Goal: Use online tool/utility: Utilize a website feature to perform a specific function

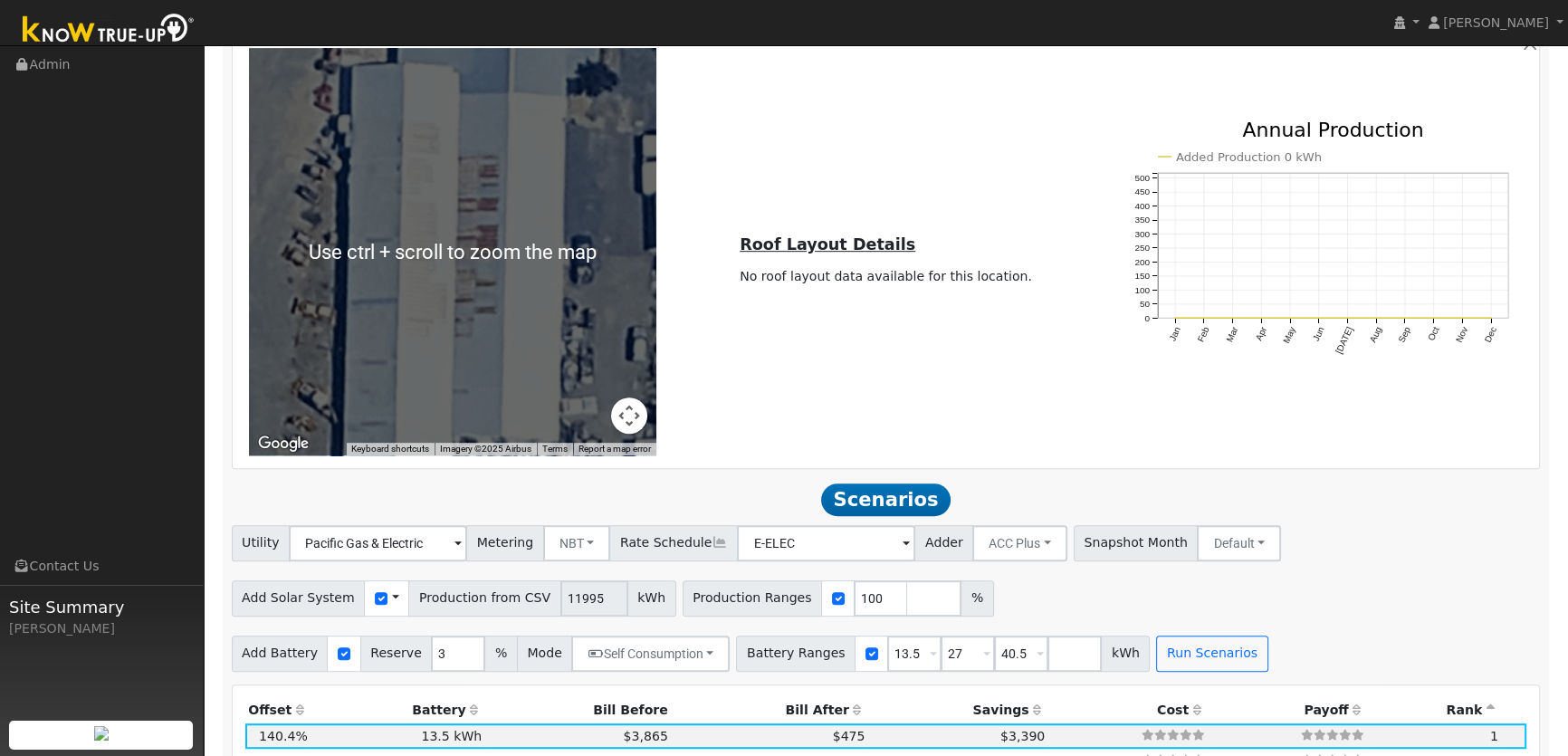
scroll to position [1235, 0]
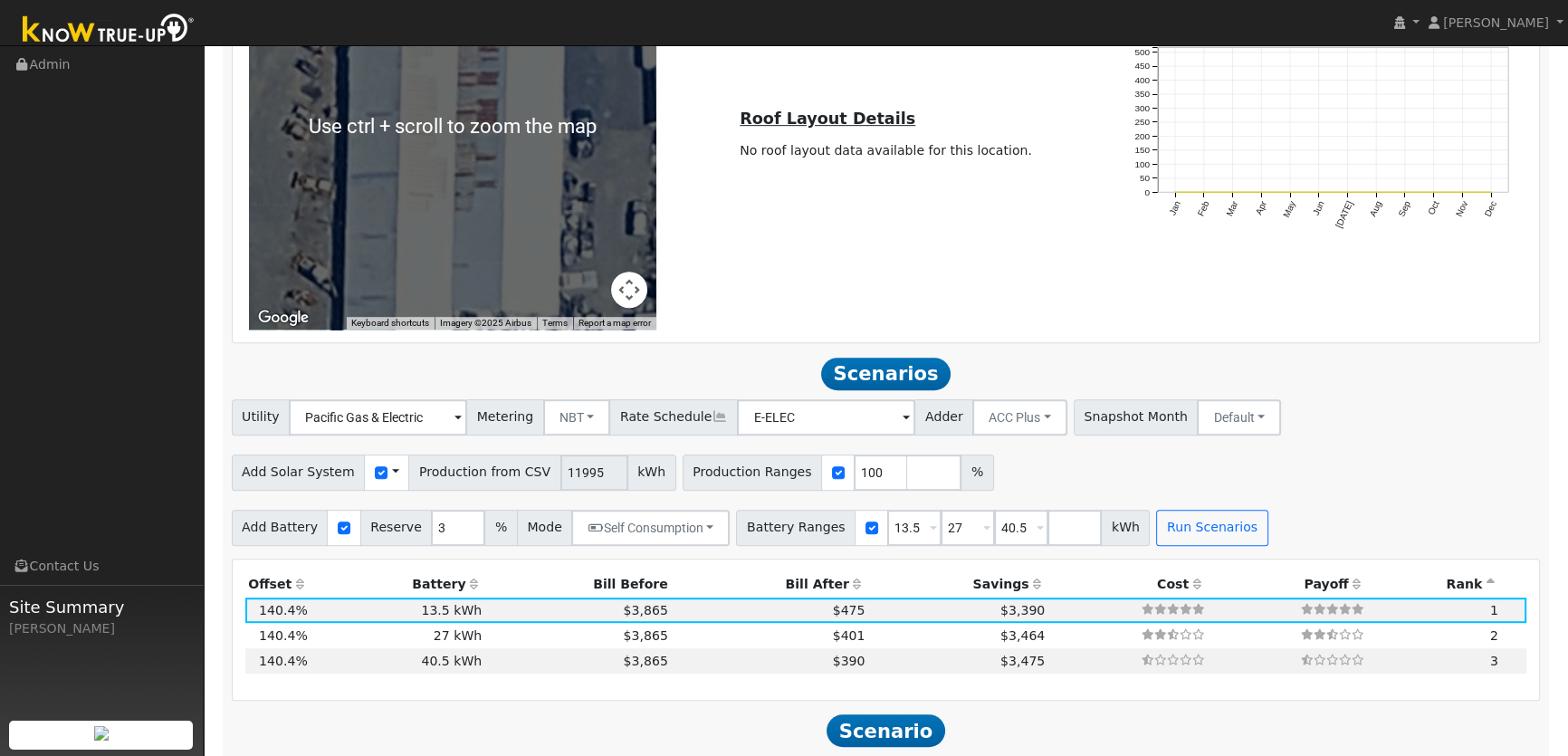
click at [374, 477] on div "Use CSV Data" at bounding box center [387, 473] width 45 height 36
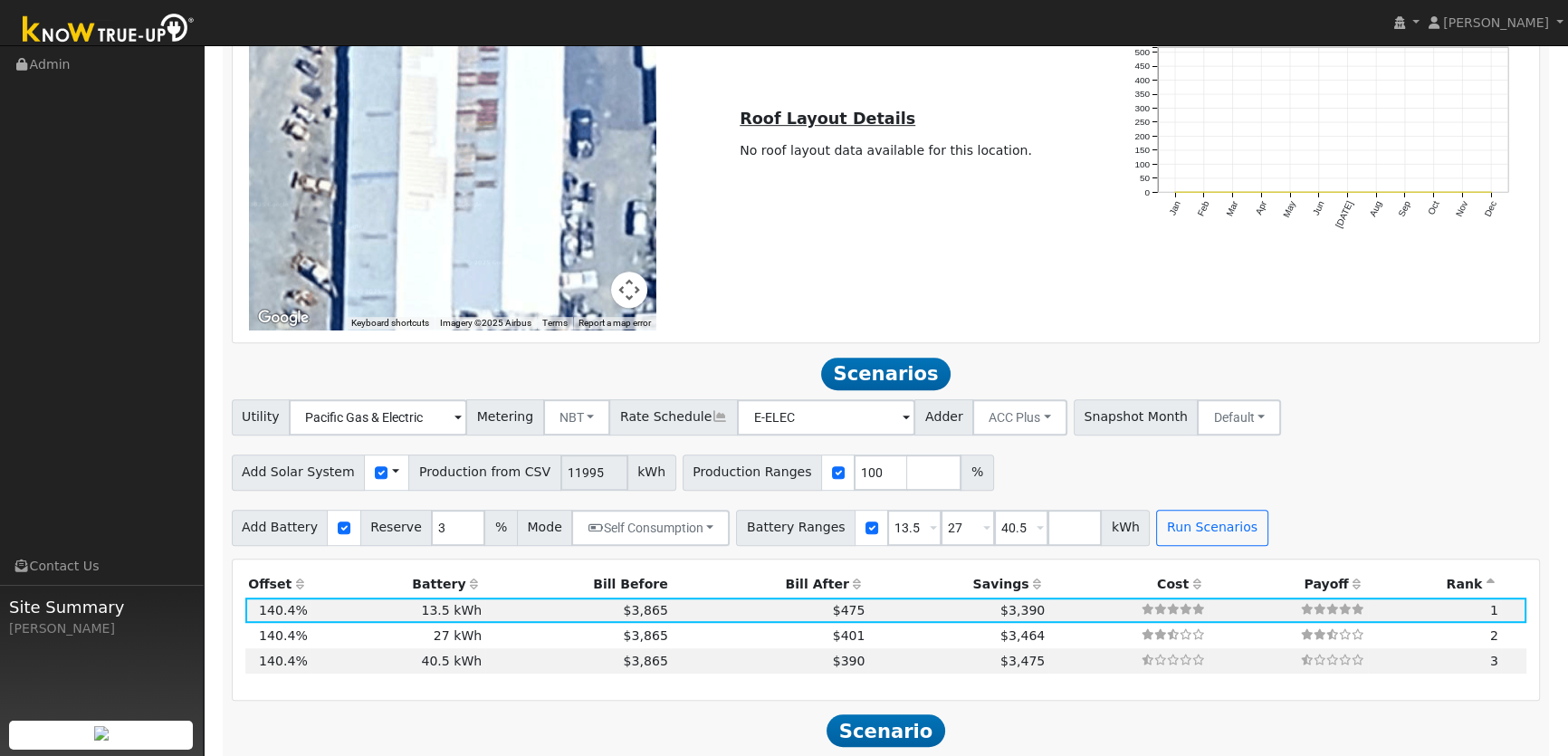
click at [384, 475] on div "Use CSV Data" at bounding box center [387, 473] width 45 height 36
click at [392, 478] on span at bounding box center [396, 472] width 8 height 19
click at [392, 474] on span at bounding box center [396, 472] width 8 height 19
click at [392, 471] on span at bounding box center [396, 472] width 8 height 19
click at [393, 492] on link "Use CSV Data" at bounding box center [441, 504] width 125 height 25
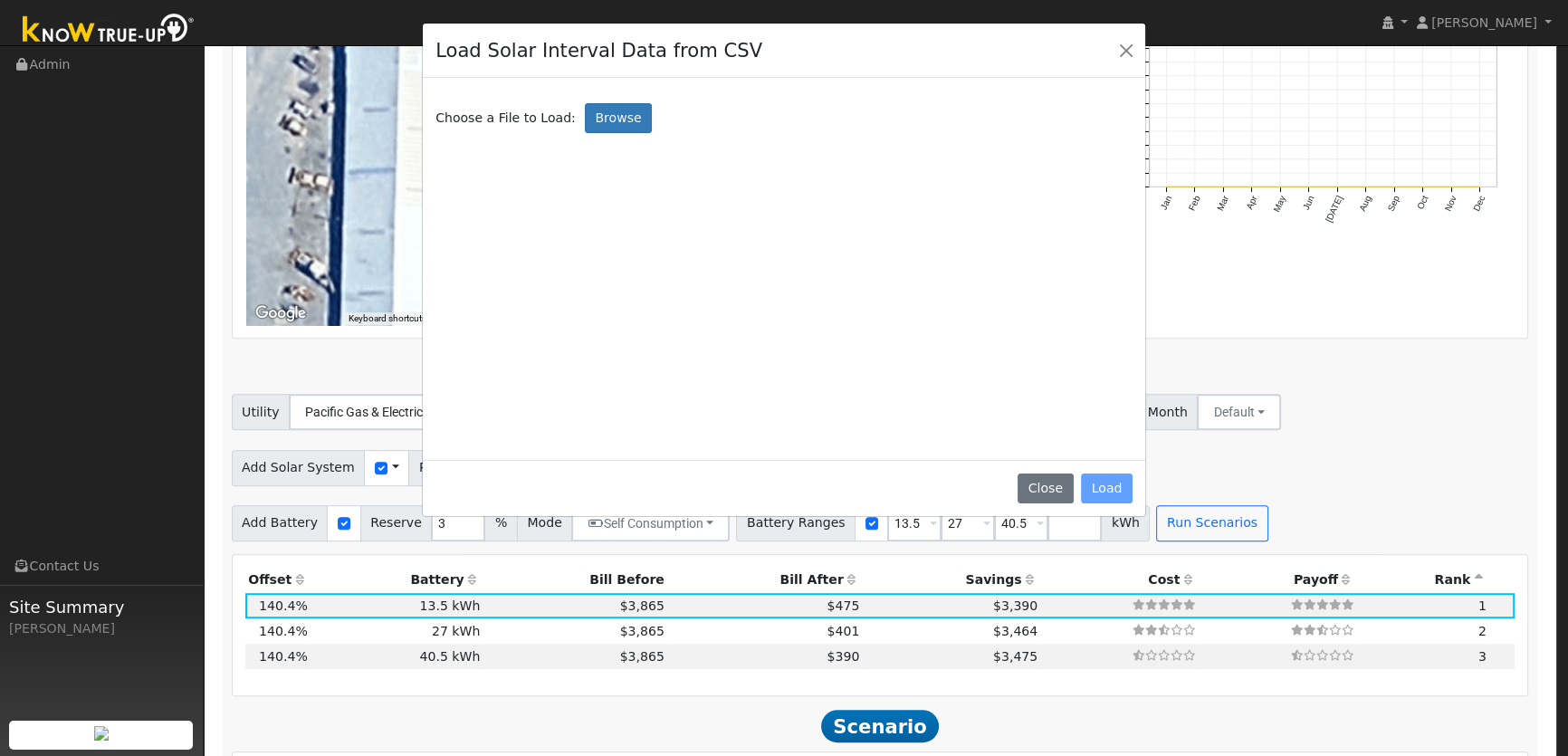
scroll to position [1240, 0]
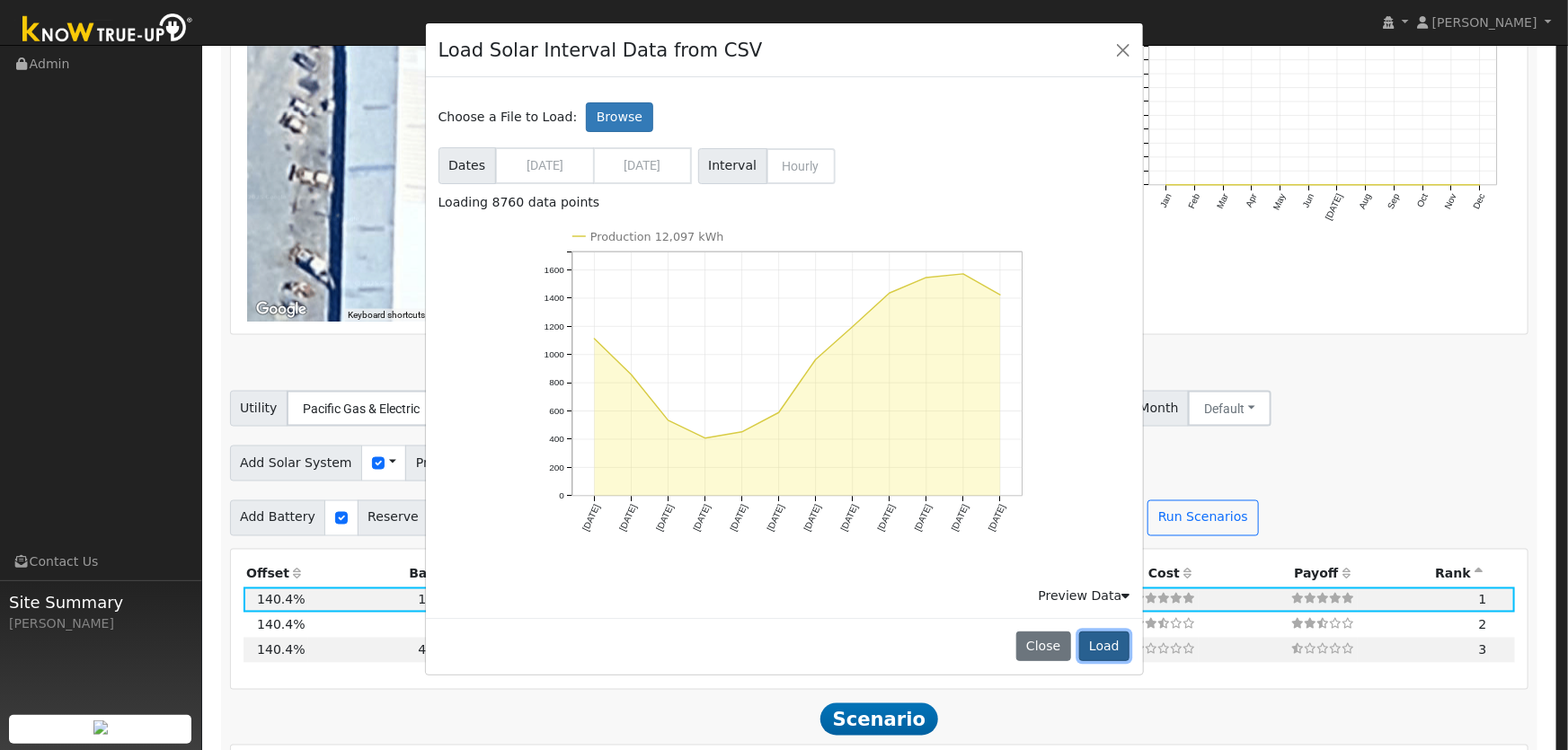
click at [1106, 650] on button "Load" at bounding box center [1105, 647] width 51 height 31
type input "12097"
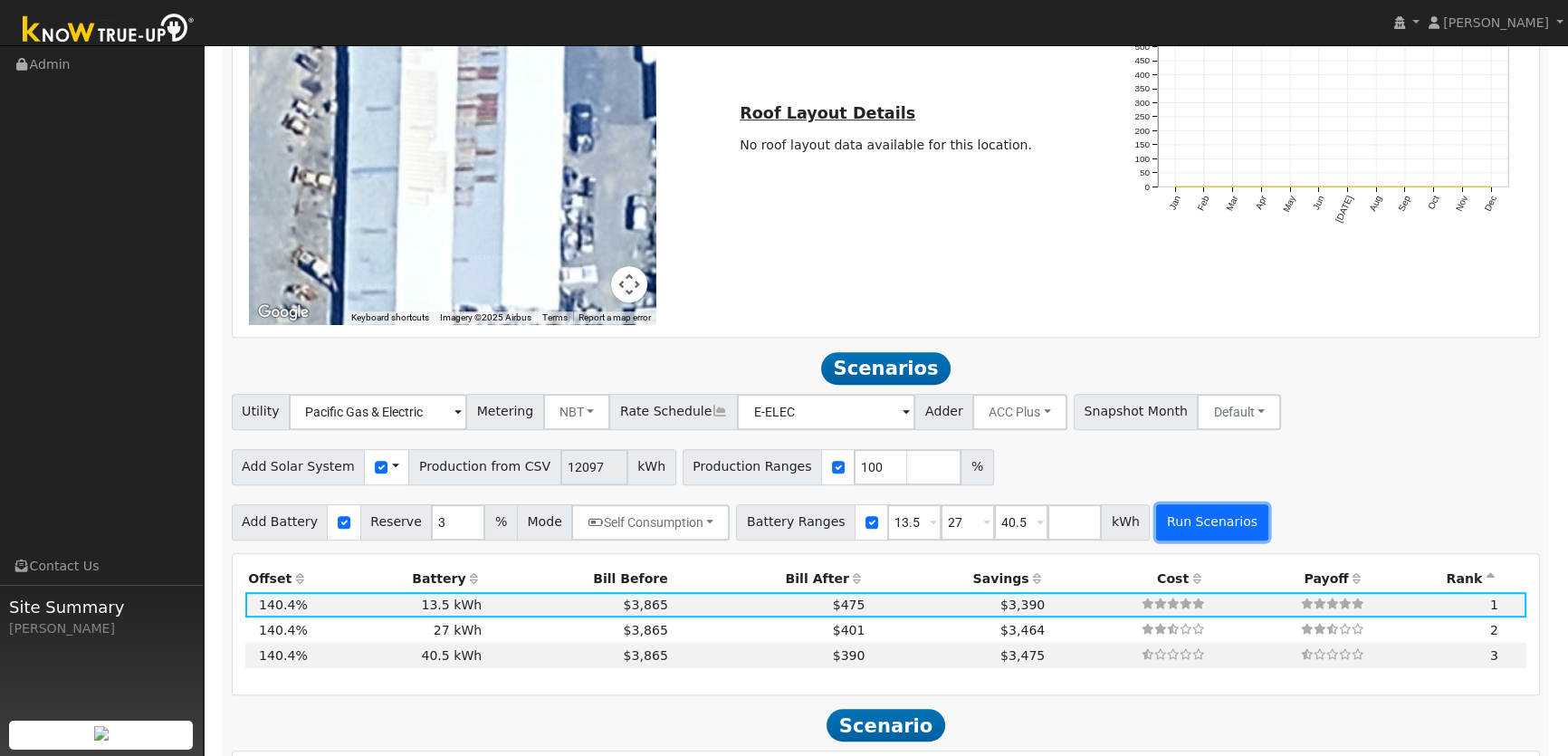
click at [1178, 526] on button "Run Scenarios" at bounding box center [1212, 523] width 111 height 36
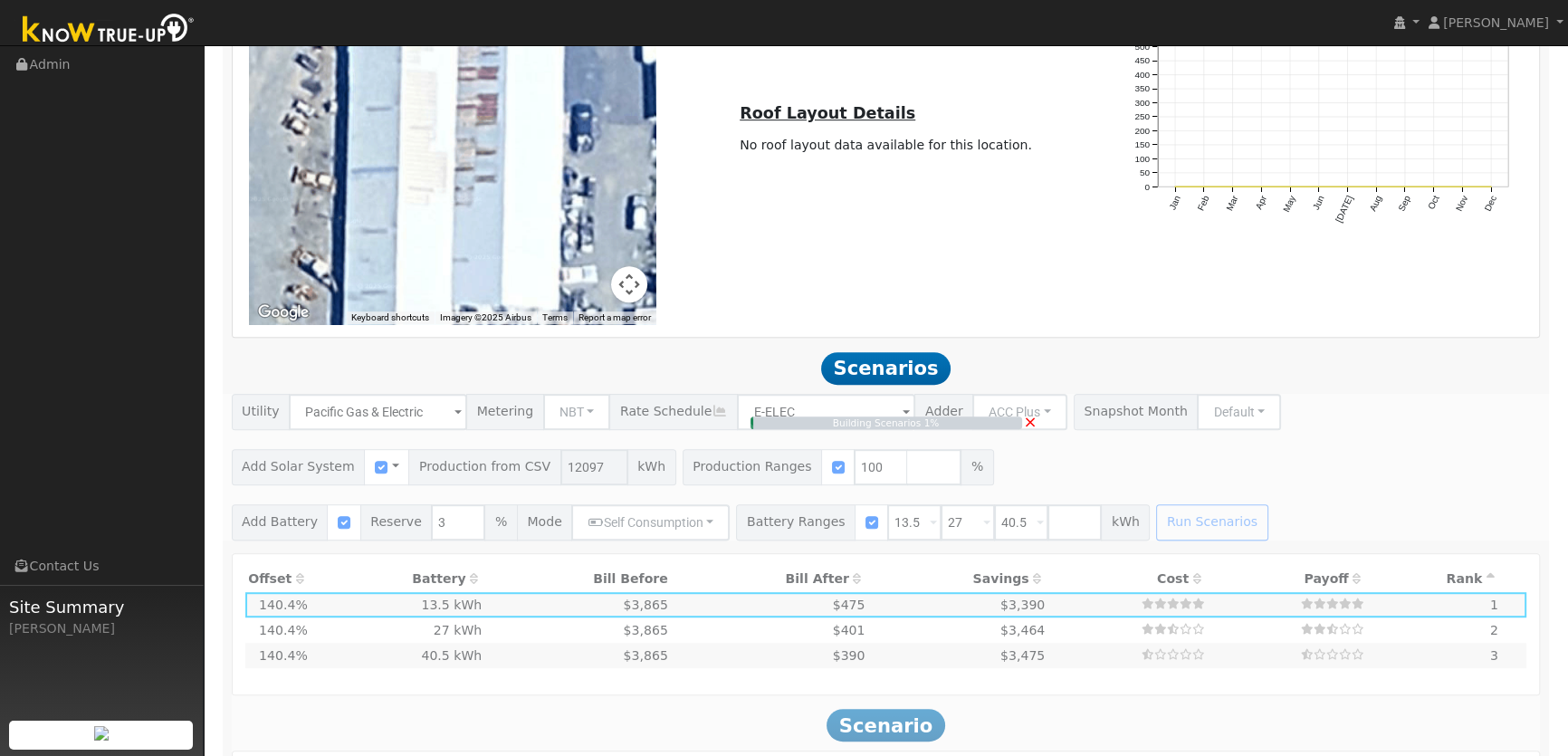
type input "$28,226"
type input "$13,328"
type input "8.1"
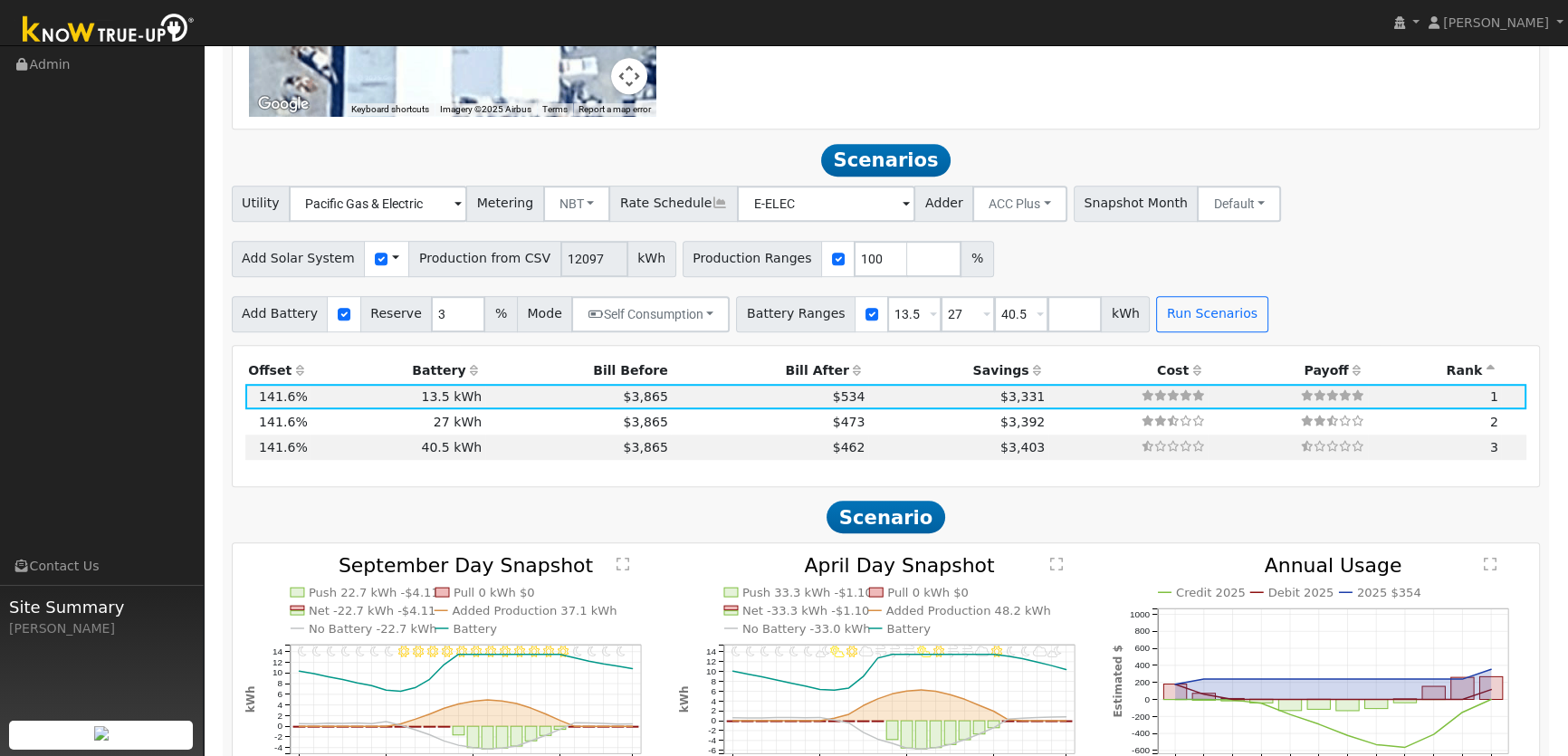
scroll to position [1447, 0]
click at [392, 260] on span at bounding box center [396, 260] width 8 height 19
click at [410, 290] on link "Use CSV Data" at bounding box center [441, 293] width 125 height 25
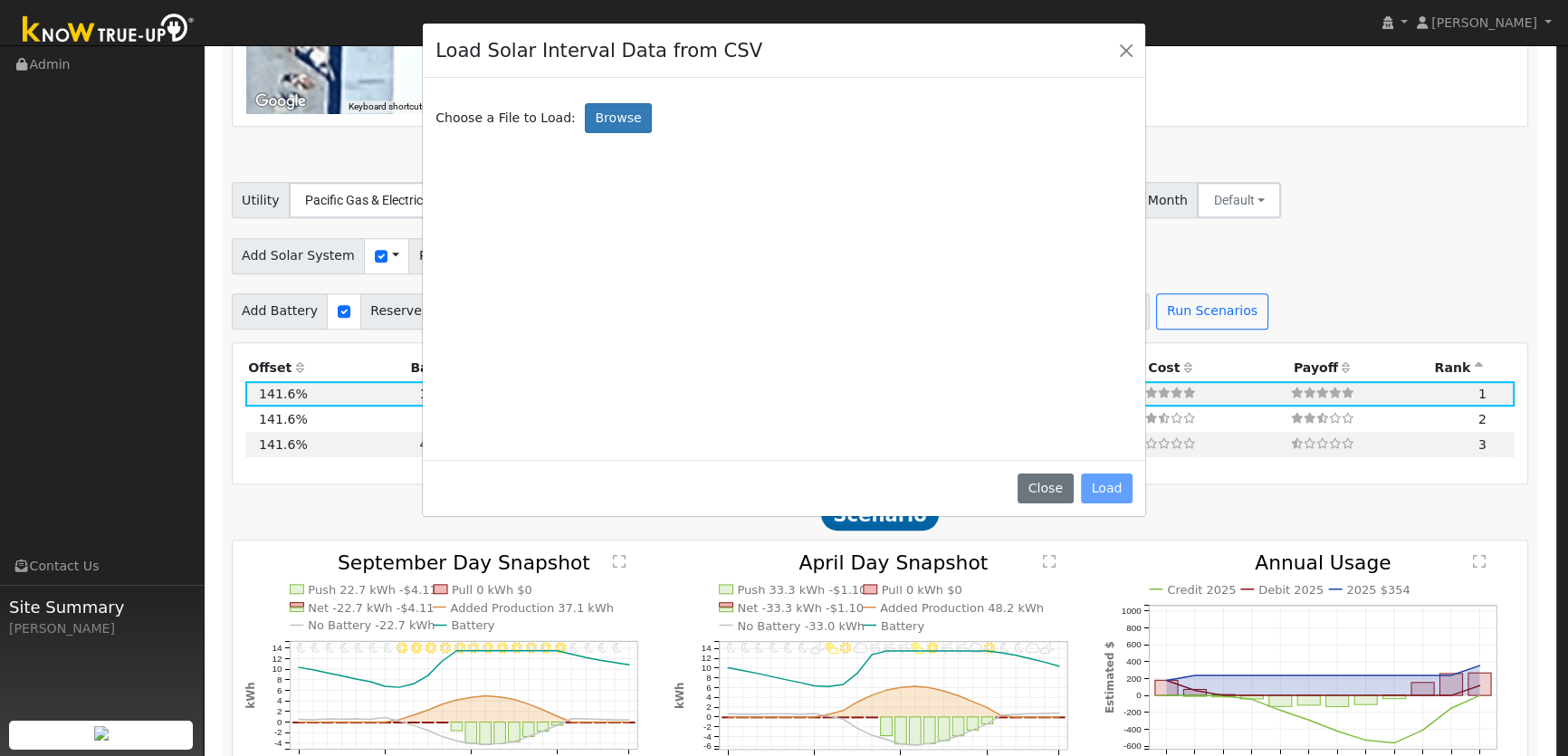
scroll to position [1452, 0]
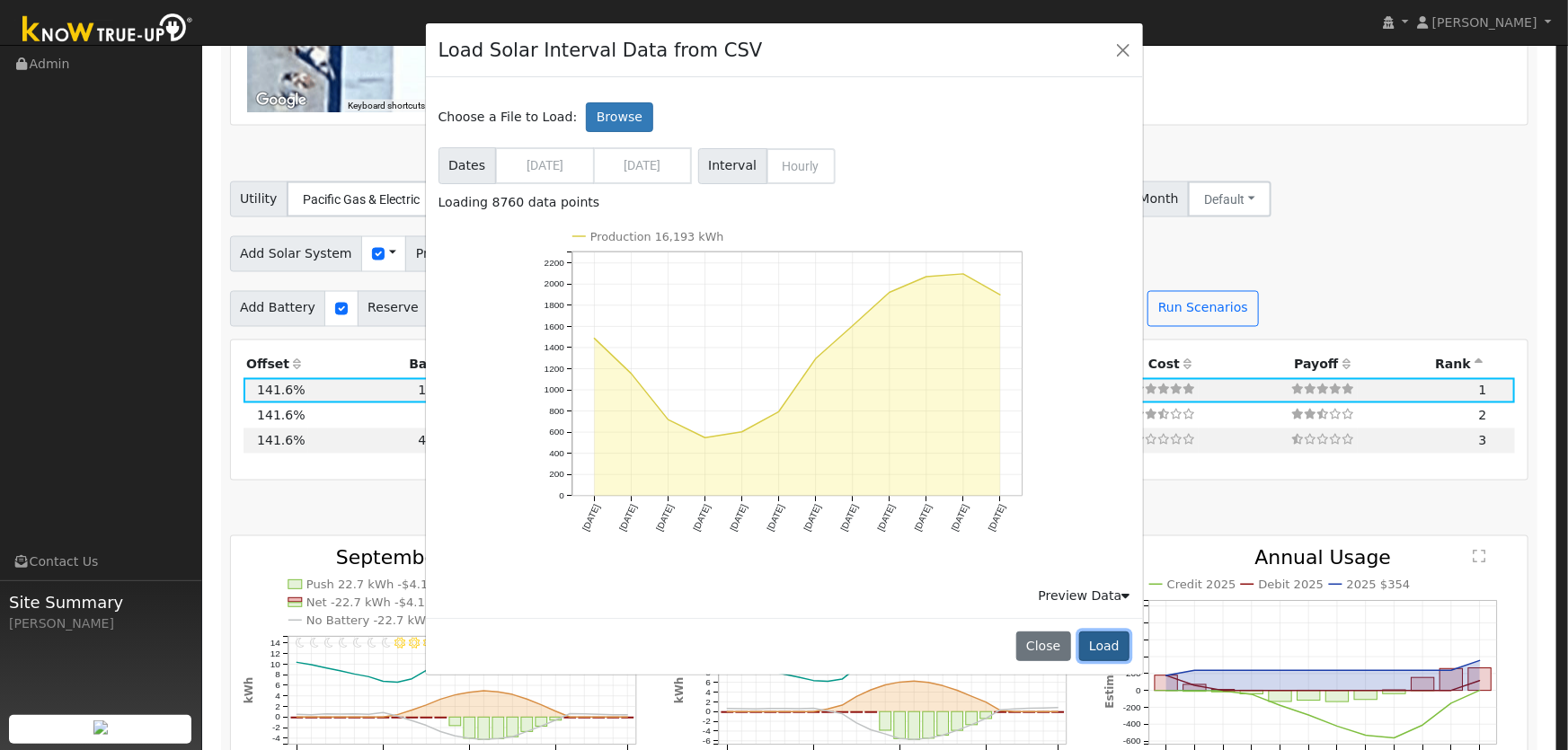
click at [1095, 652] on button "Load" at bounding box center [1105, 647] width 51 height 31
type input "16193"
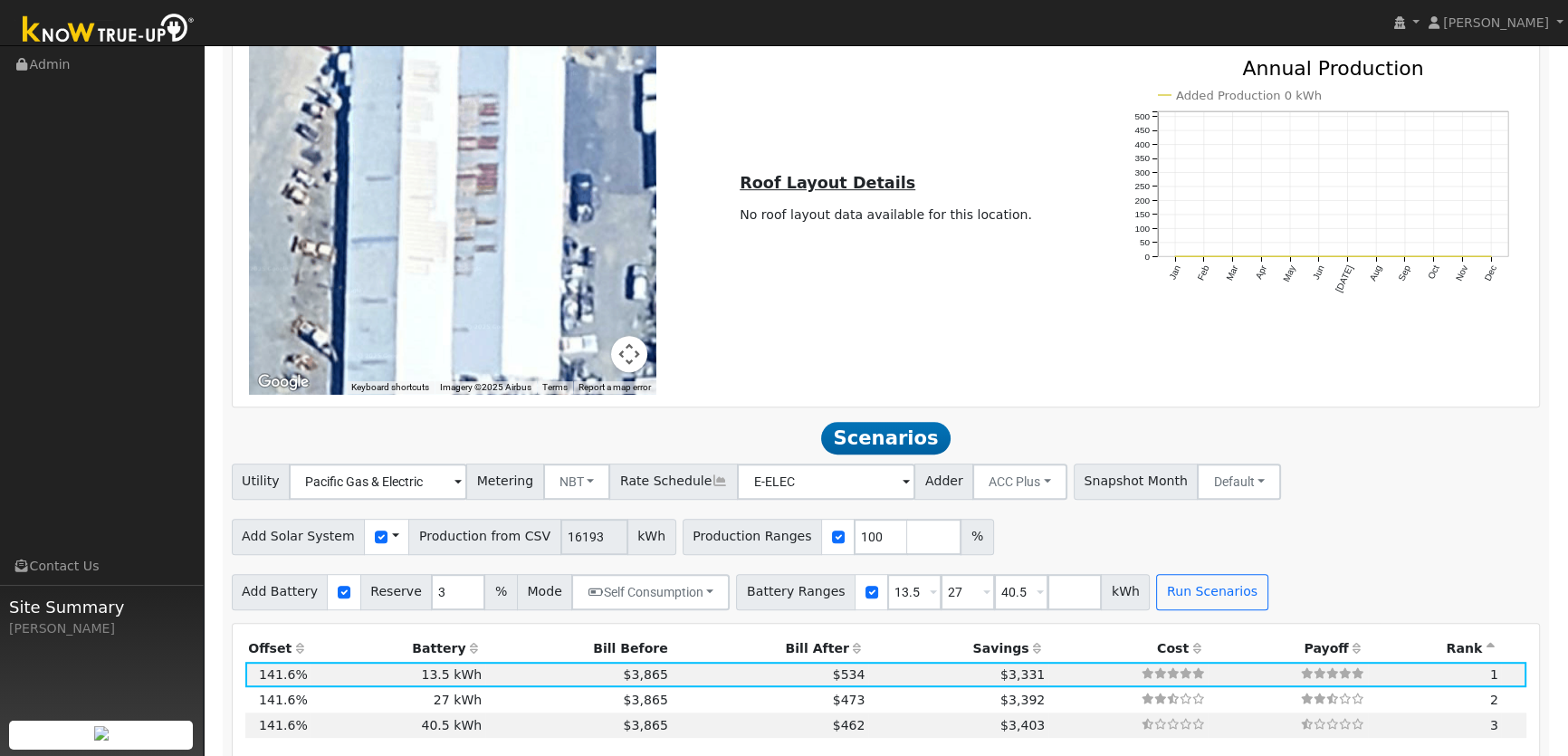
scroll to position [1286, 0]
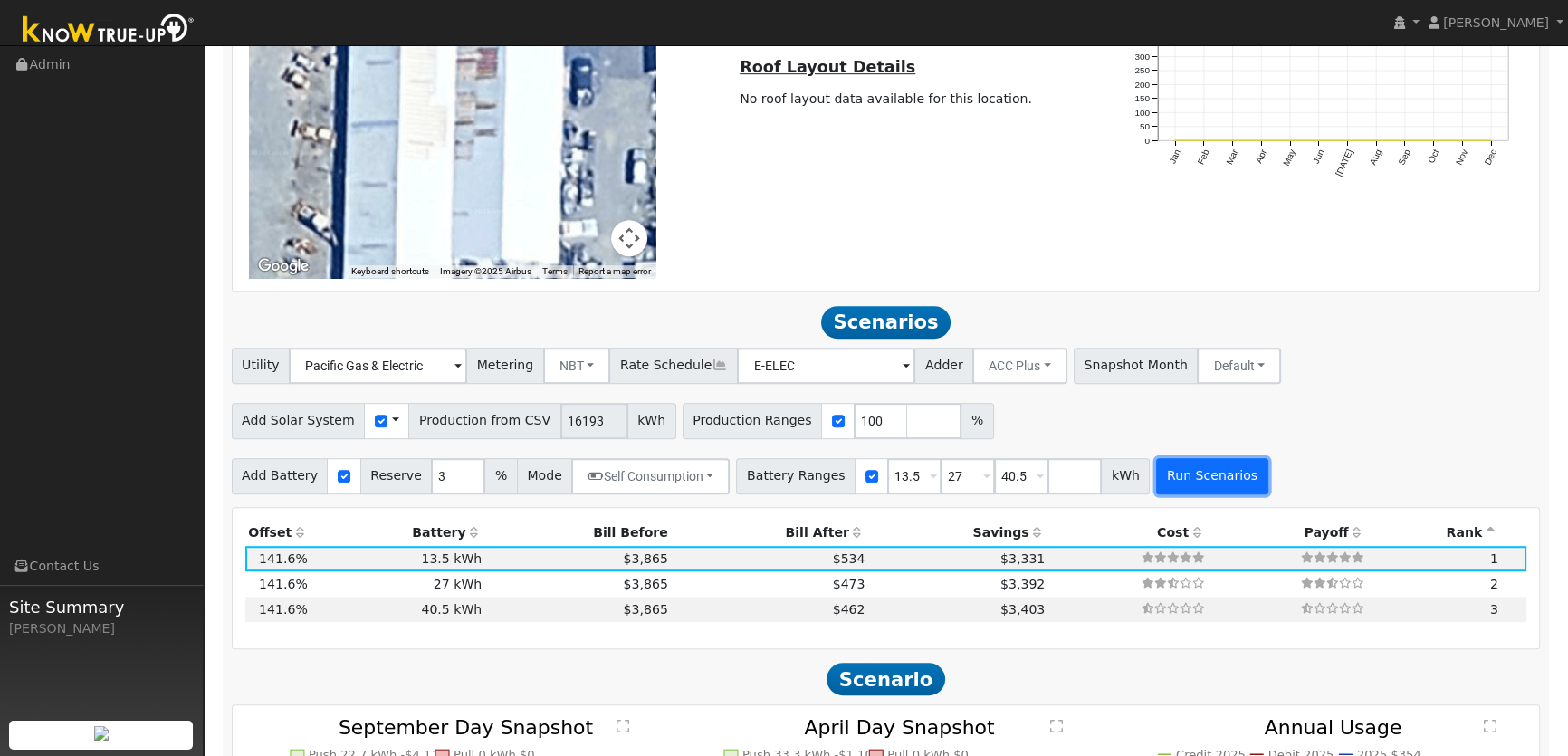
click at [1158, 486] on button "Run Scenarios" at bounding box center [1212, 477] width 111 height 36
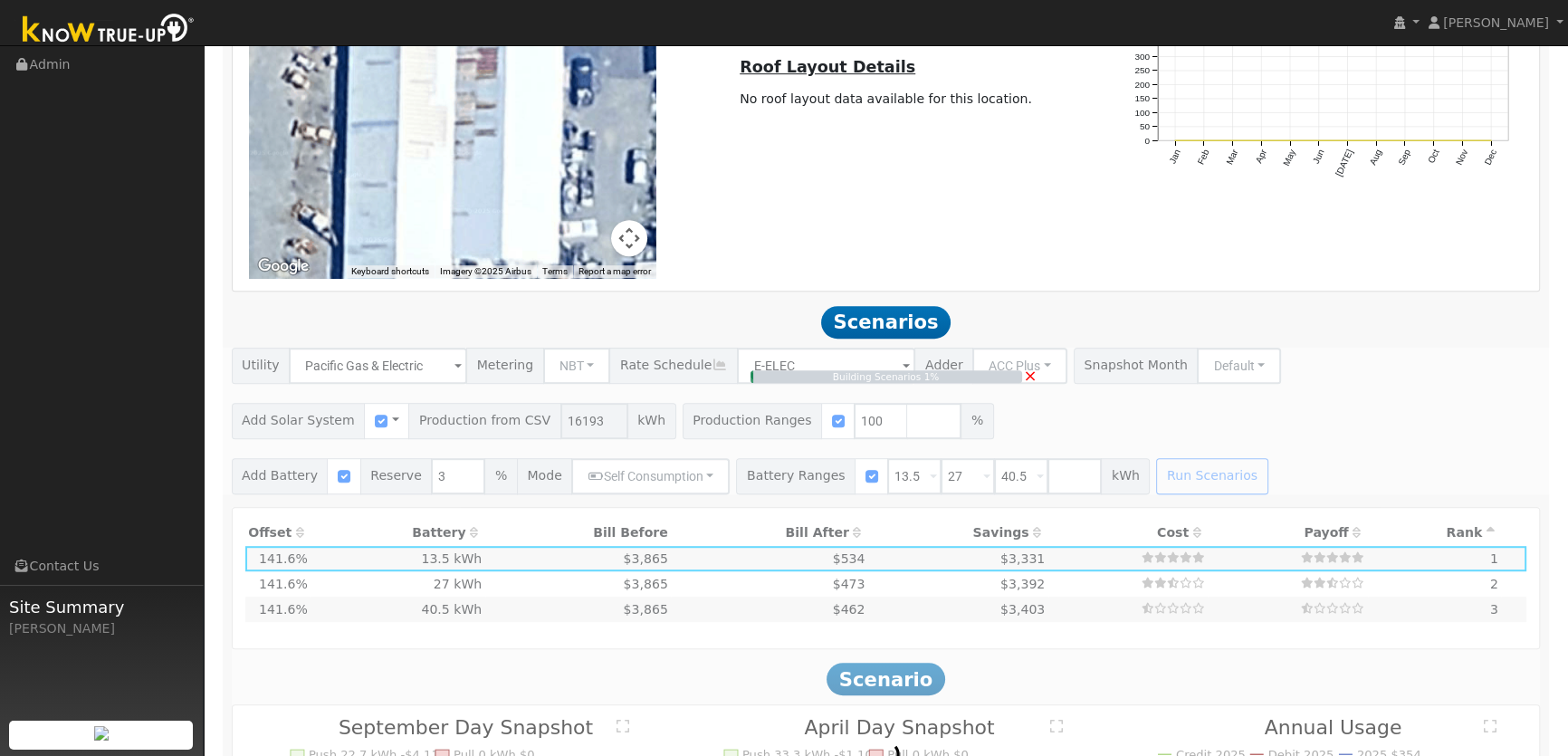
type input "$37,784"
type input "$16,195"
type input "10.8"
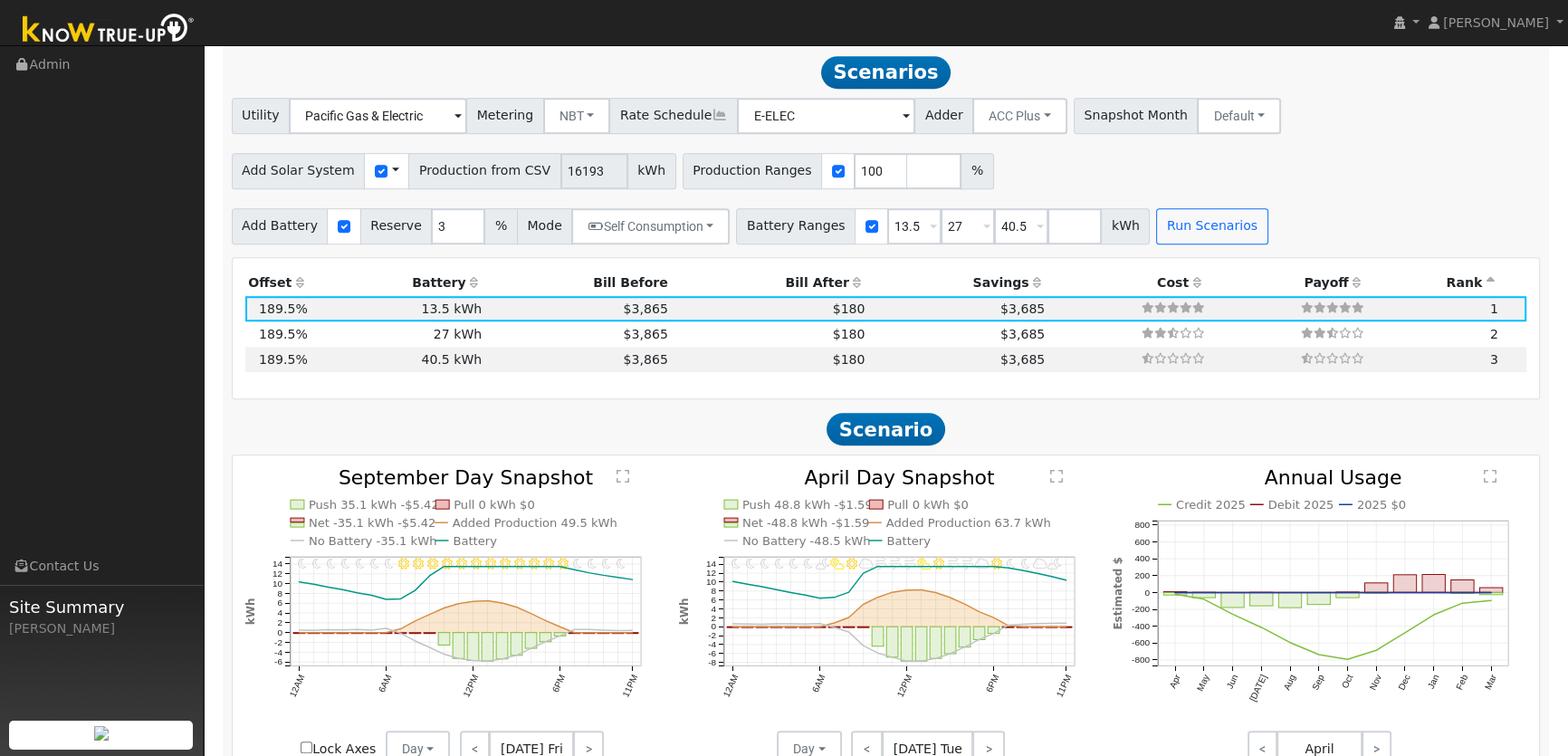
scroll to position [1371, 0]
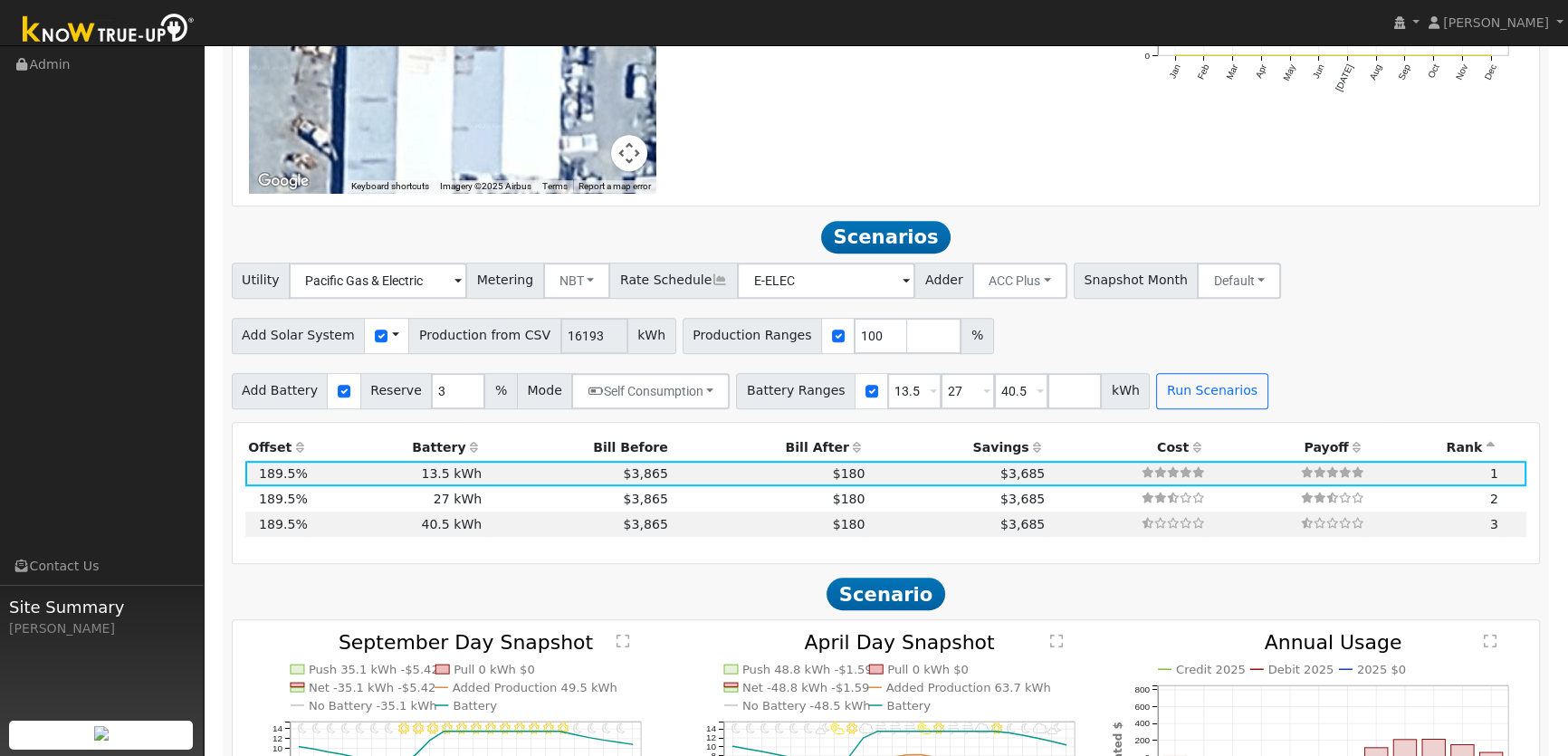
click at [374, 337] on div "Use CSV Data" at bounding box center [387, 336] width 45 height 36
click at [392, 334] on span at bounding box center [396, 336] width 8 height 19
click at [408, 356] on link "Use CSV Data" at bounding box center [441, 367] width 125 height 25
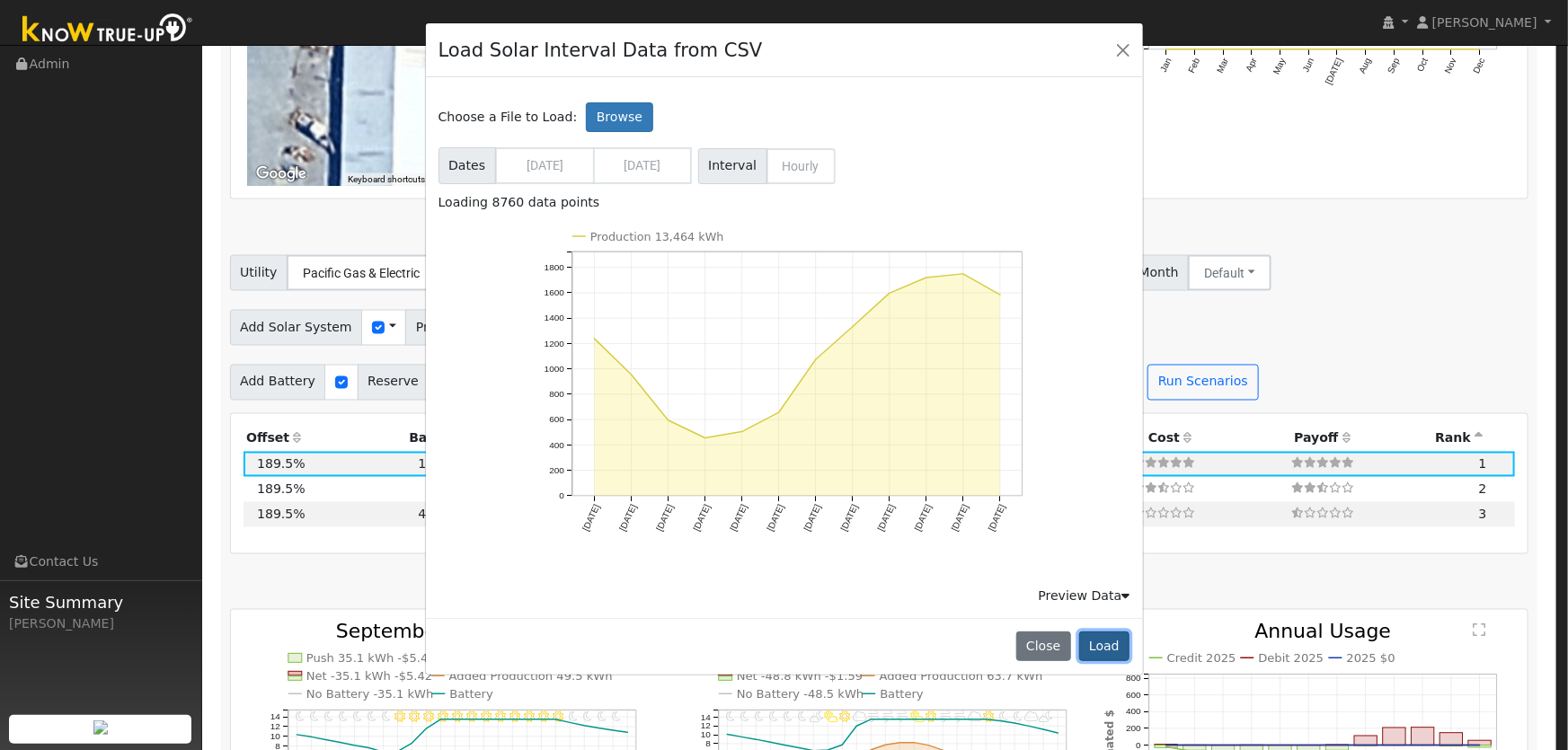
click at [1111, 645] on button "Load" at bounding box center [1105, 647] width 51 height 31
type input "13464"
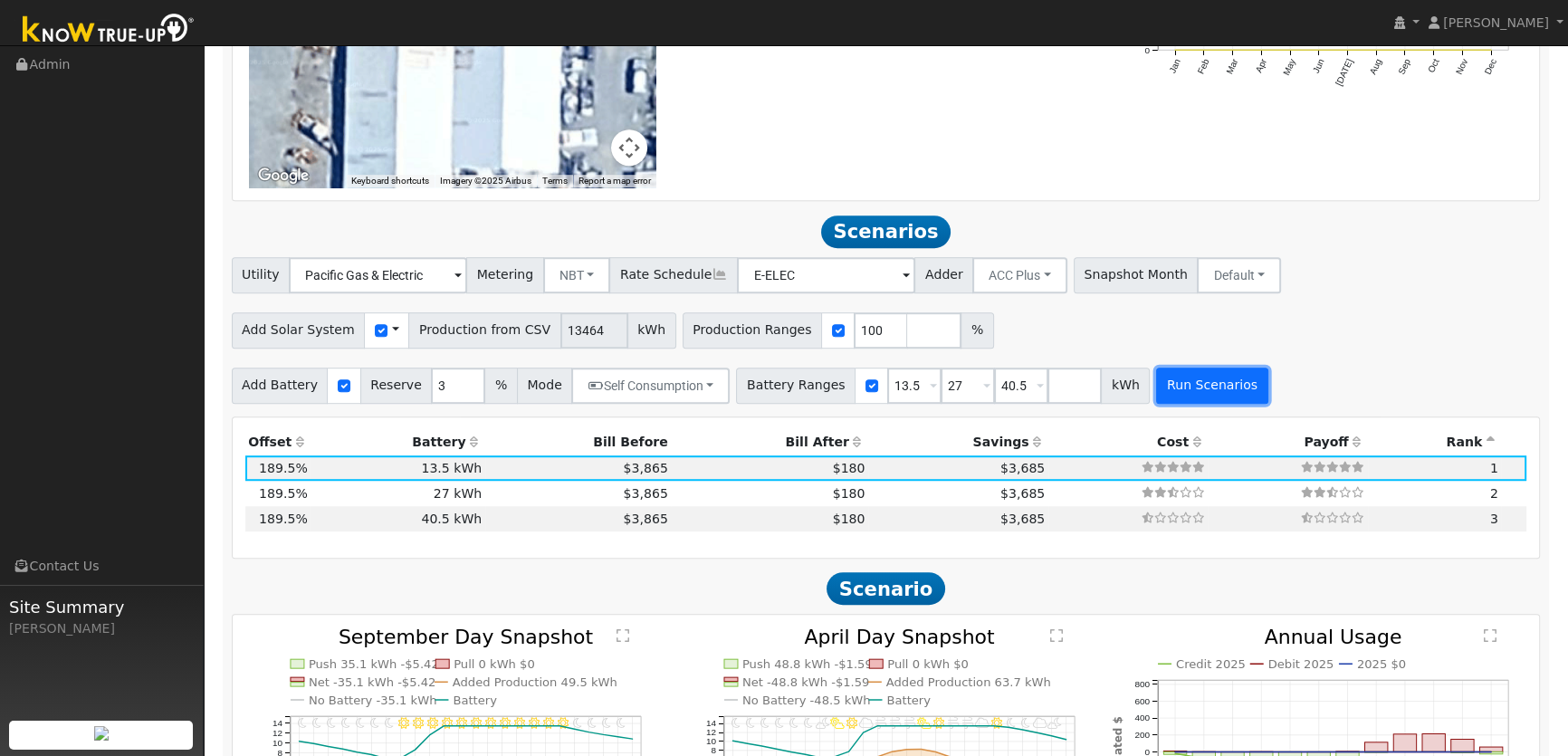
click at [1159, 385] on button "Run Scenarios" at bounding box center [1212, 386] width 111 height 36
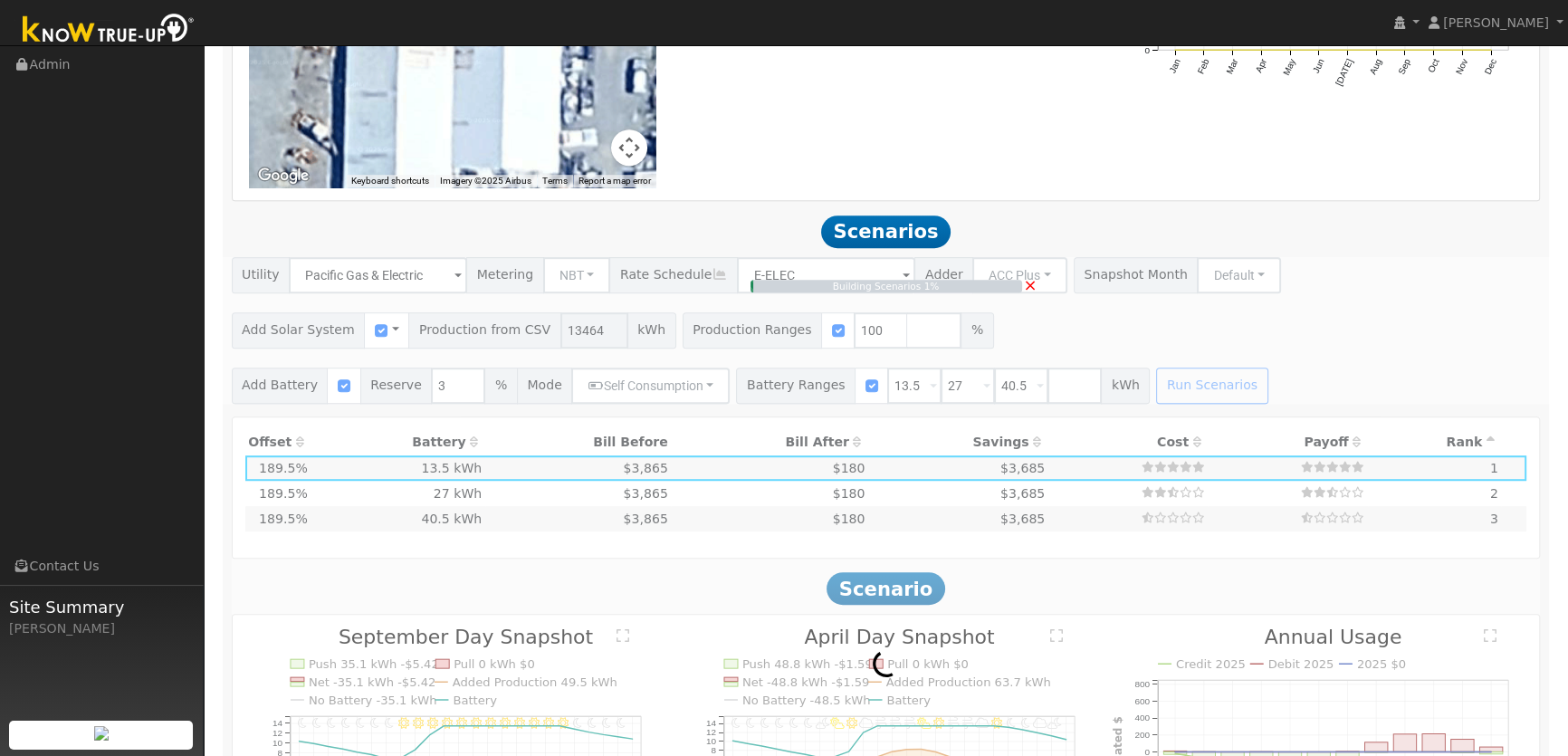
type input "$31,416"
type input "$14,285"
type input "9.0"
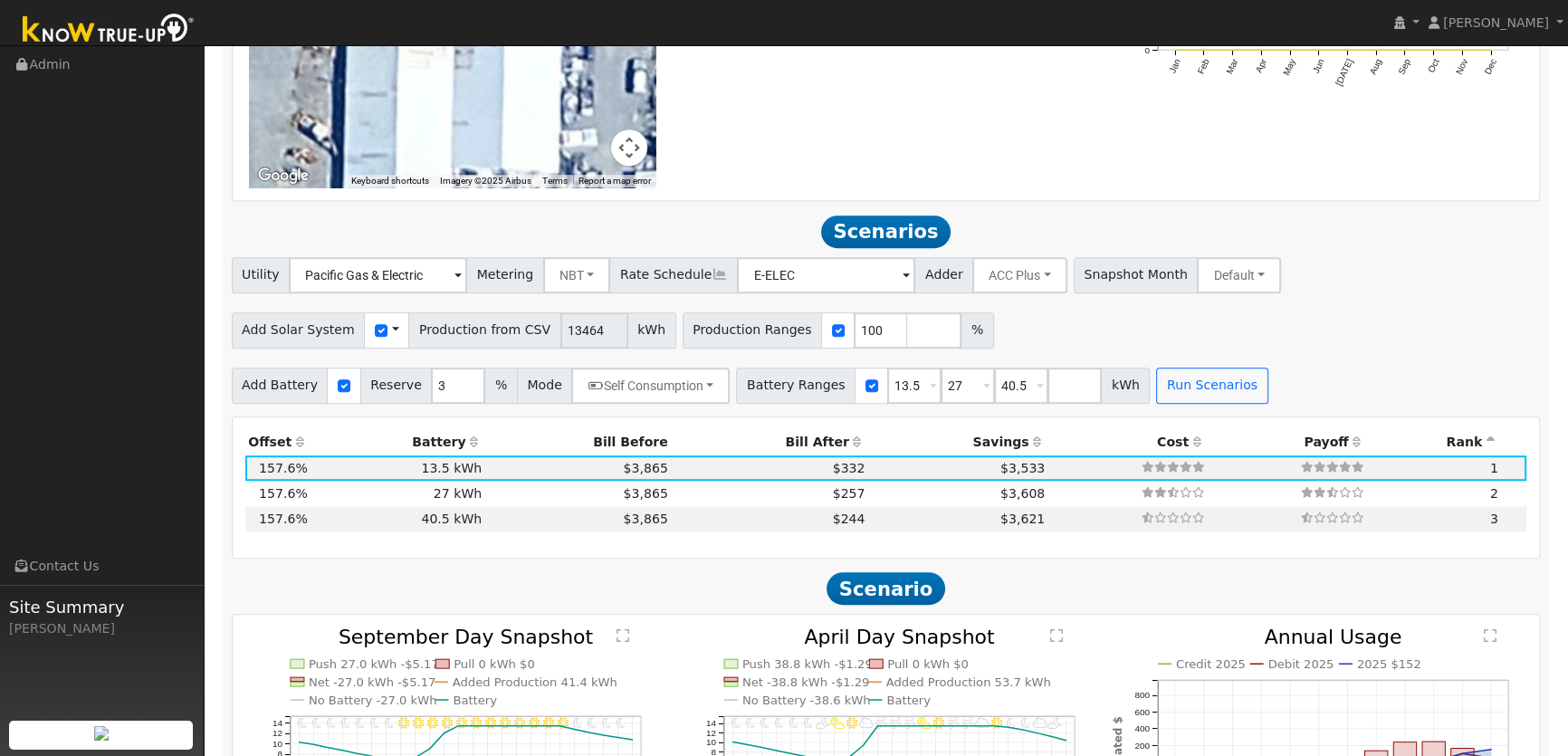
scroll to position [1537, 0]
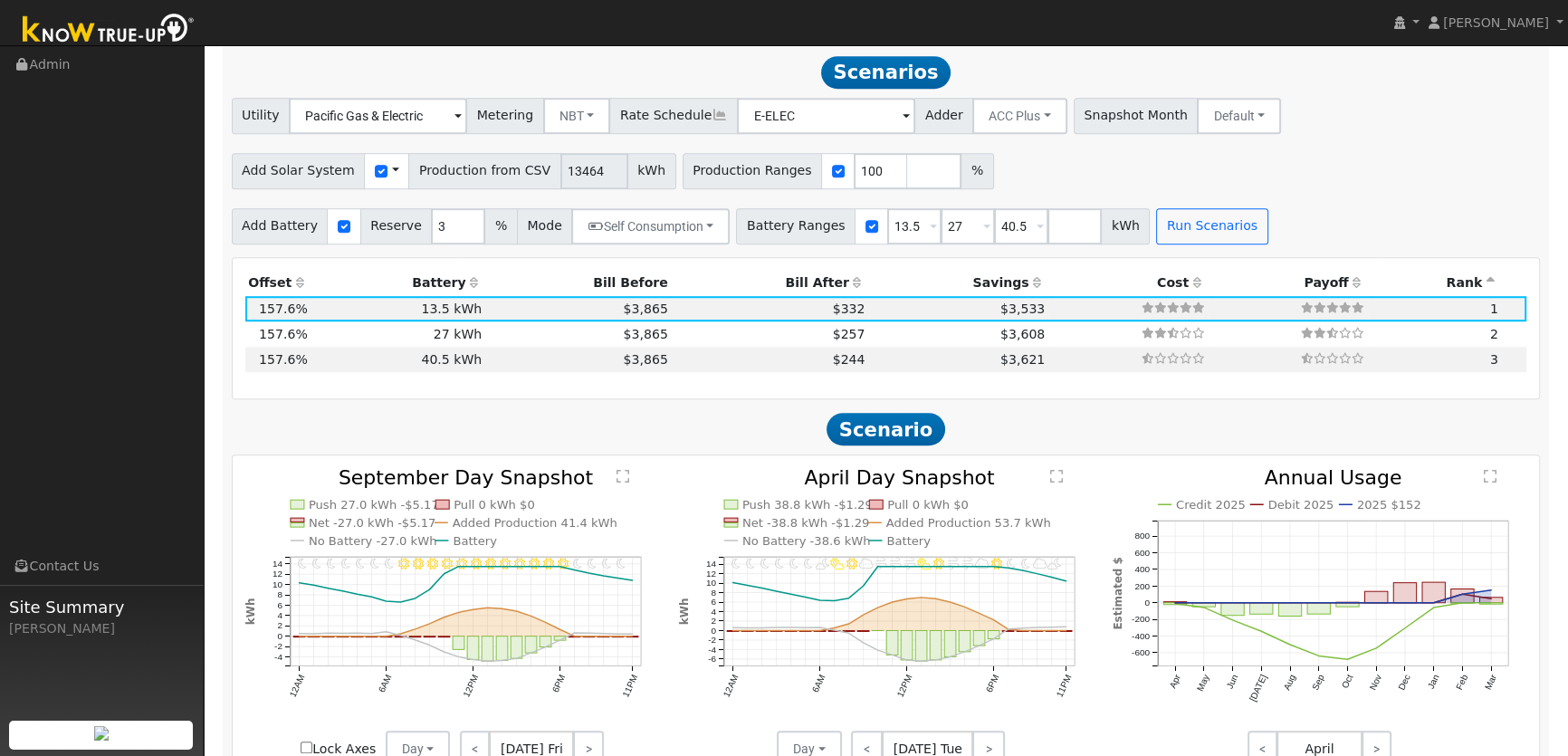
click at [365, 424] on h2 "Scenario" at bounding box center [887, 430] width 1309 height 34
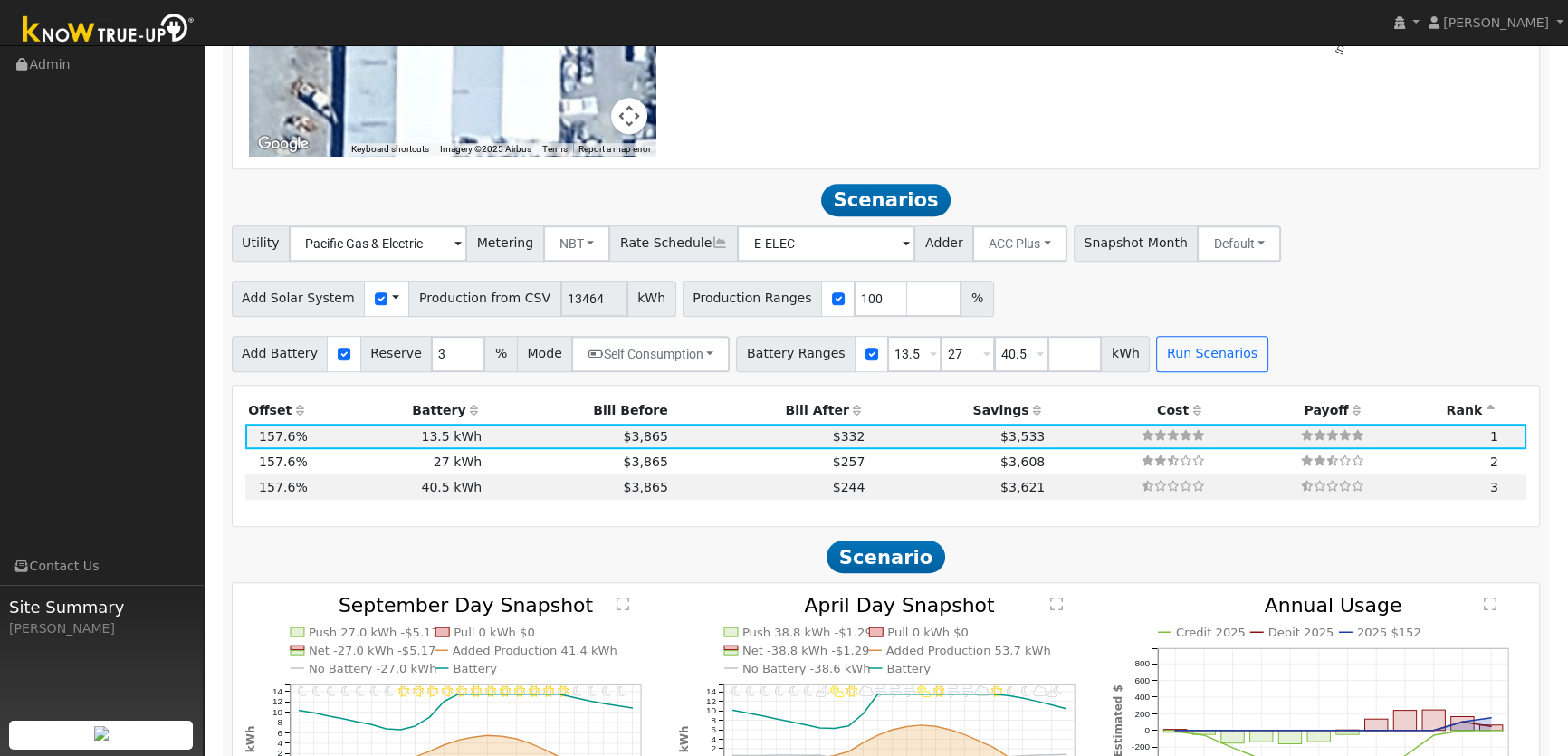
scroll to position [1289, 0]
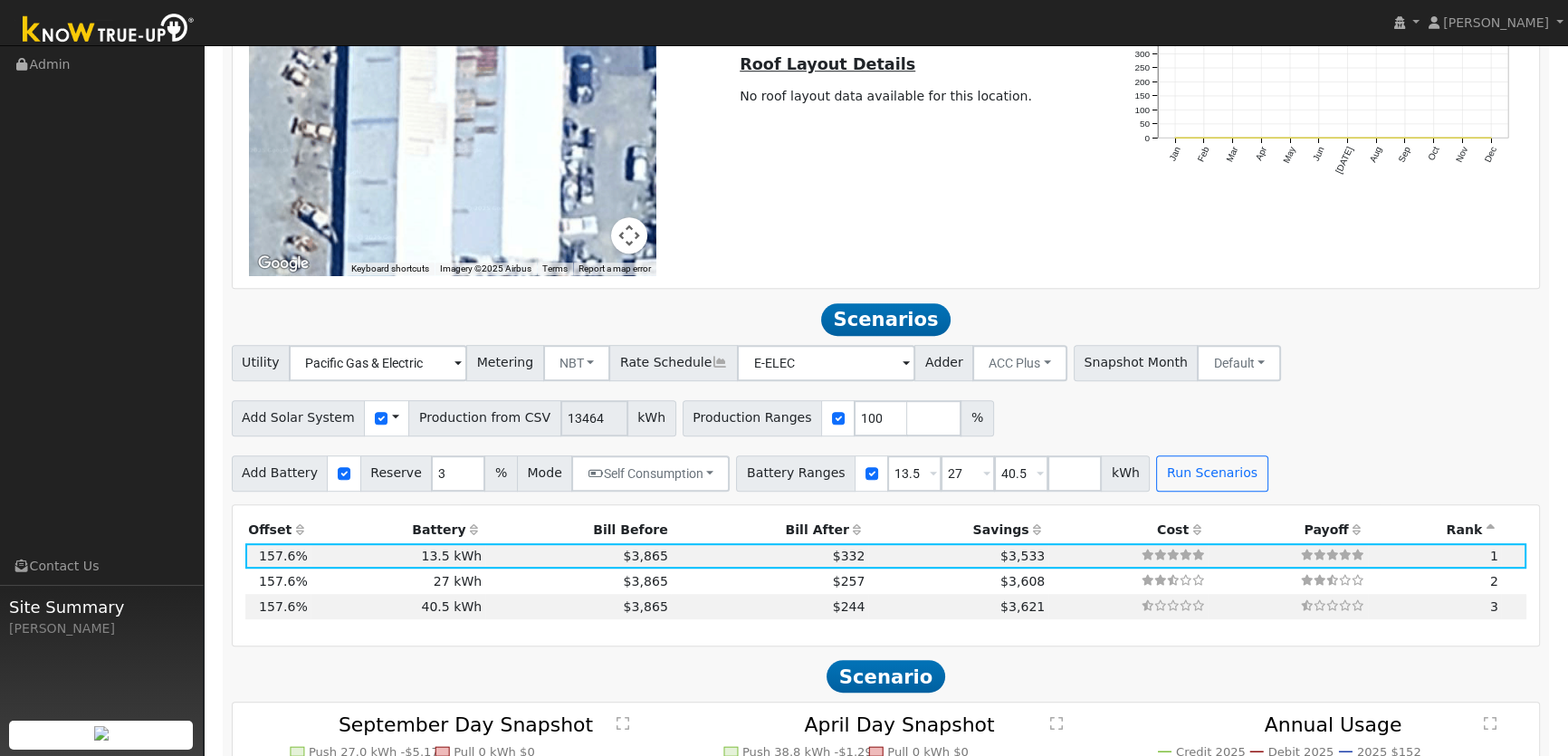
click at [392, 419] on span at bounding box center [396, 418] width 8 height 19
click at [389, 443] on link "Use CSV Data" at bounding box center [441, 450] width 125 height 25
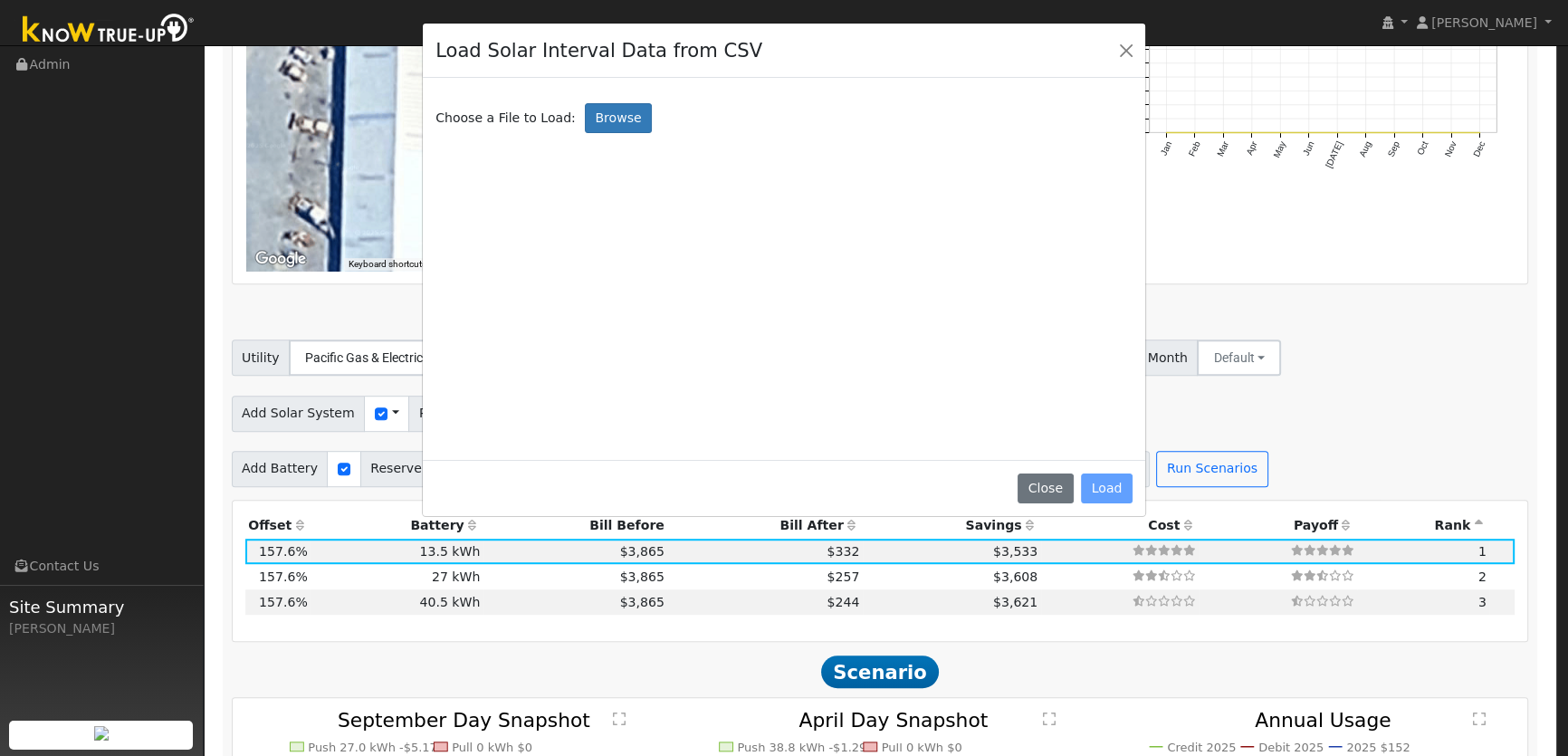
scroll to position [1295, 0]
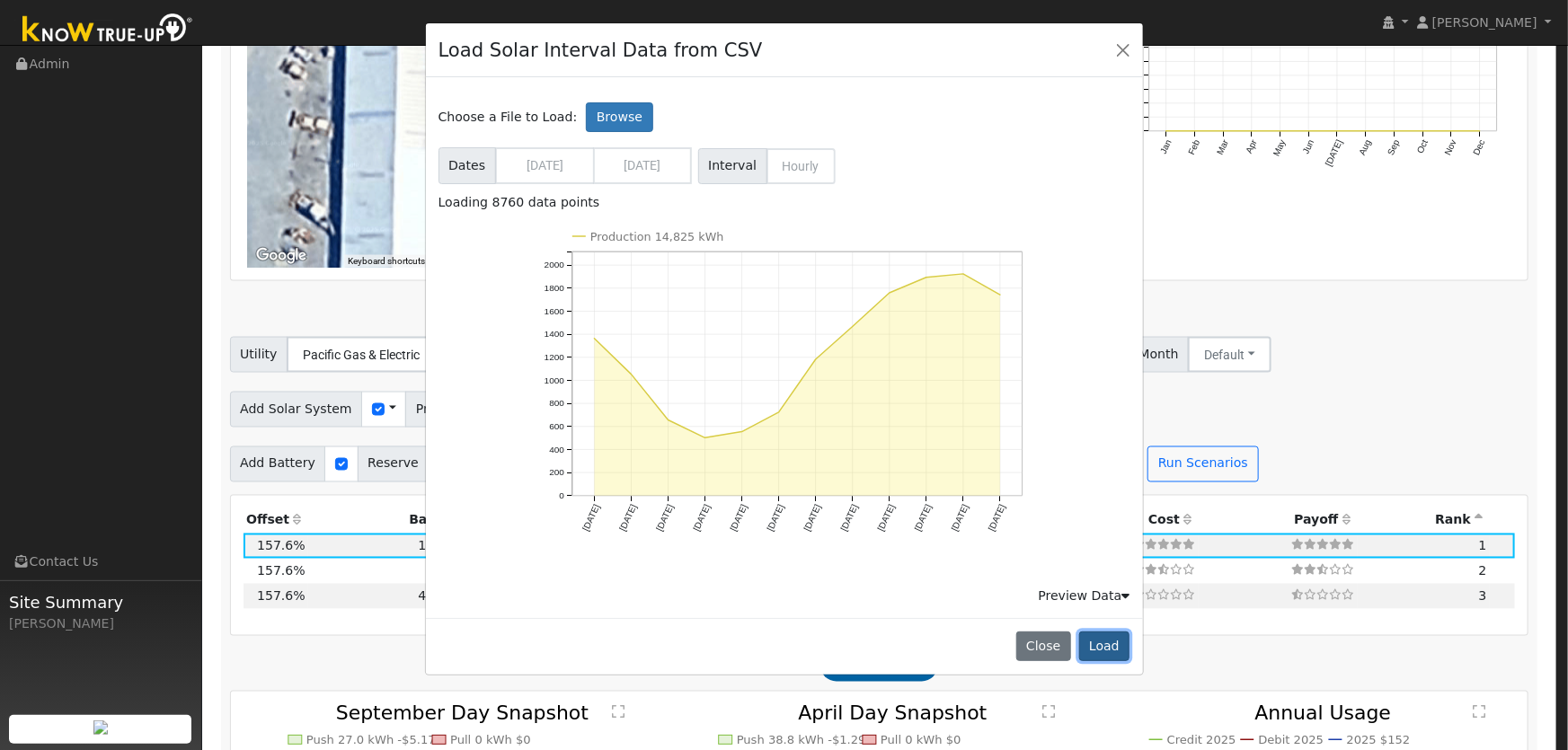
click at [1101, 640] on button "Load" at bounding box center [1105, 647] width 51 height 31
type input "14825"
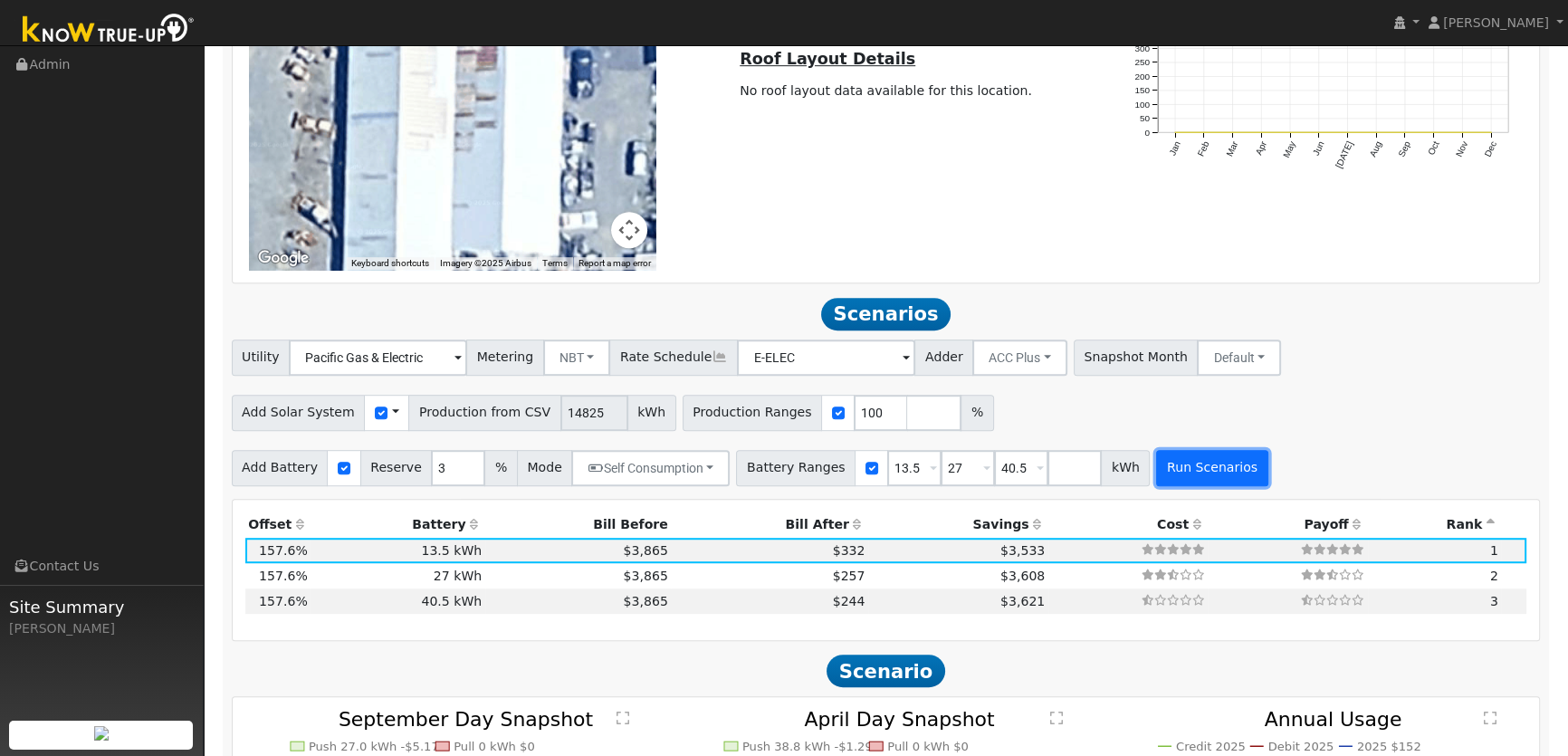
click at [1169, 477] on button "Run Scenarios" at bounding box center [1212, 468] width 111 height 36
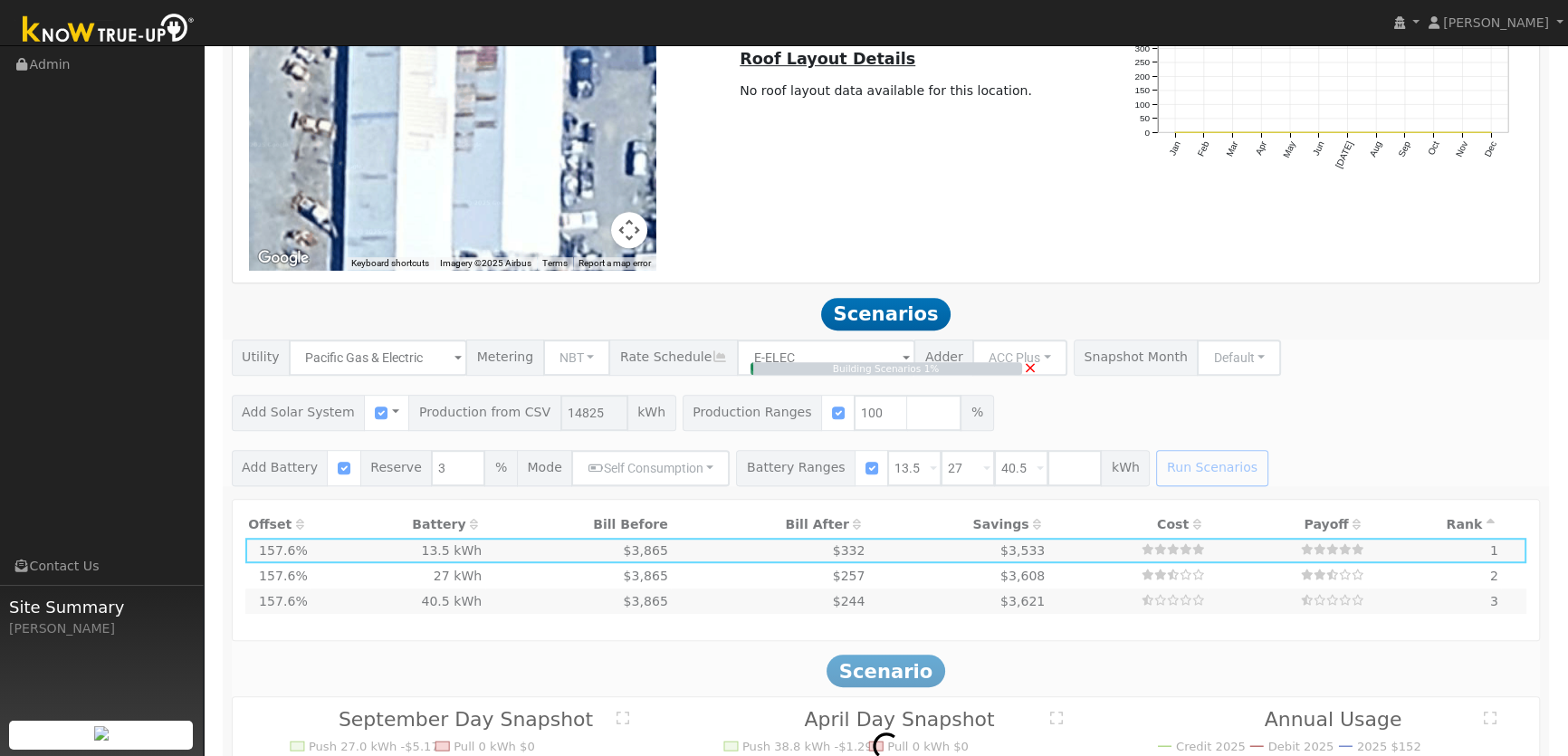
type input "$34,592"
type input "$15,238"
type input "9.9"
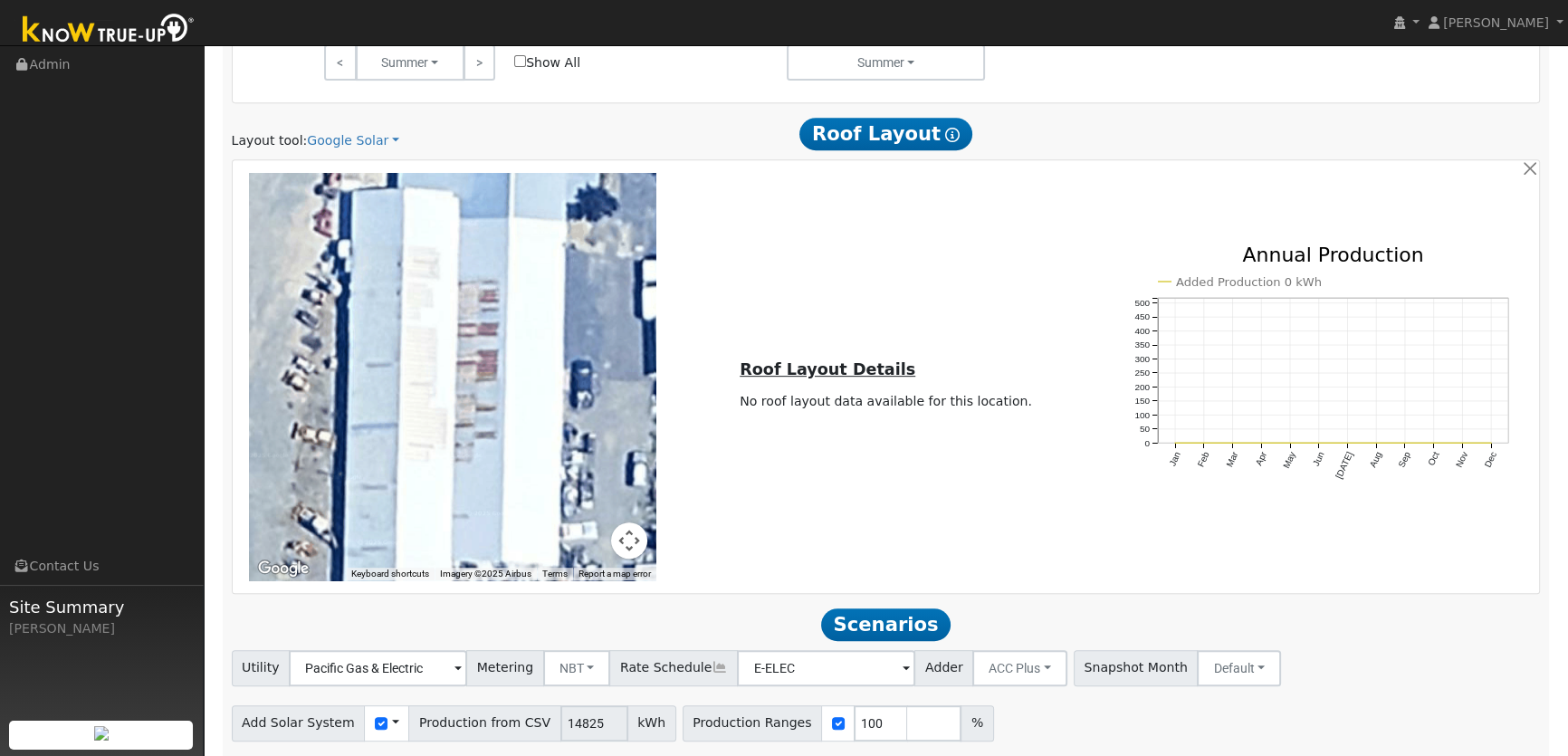
scroll to position [1317, 0]
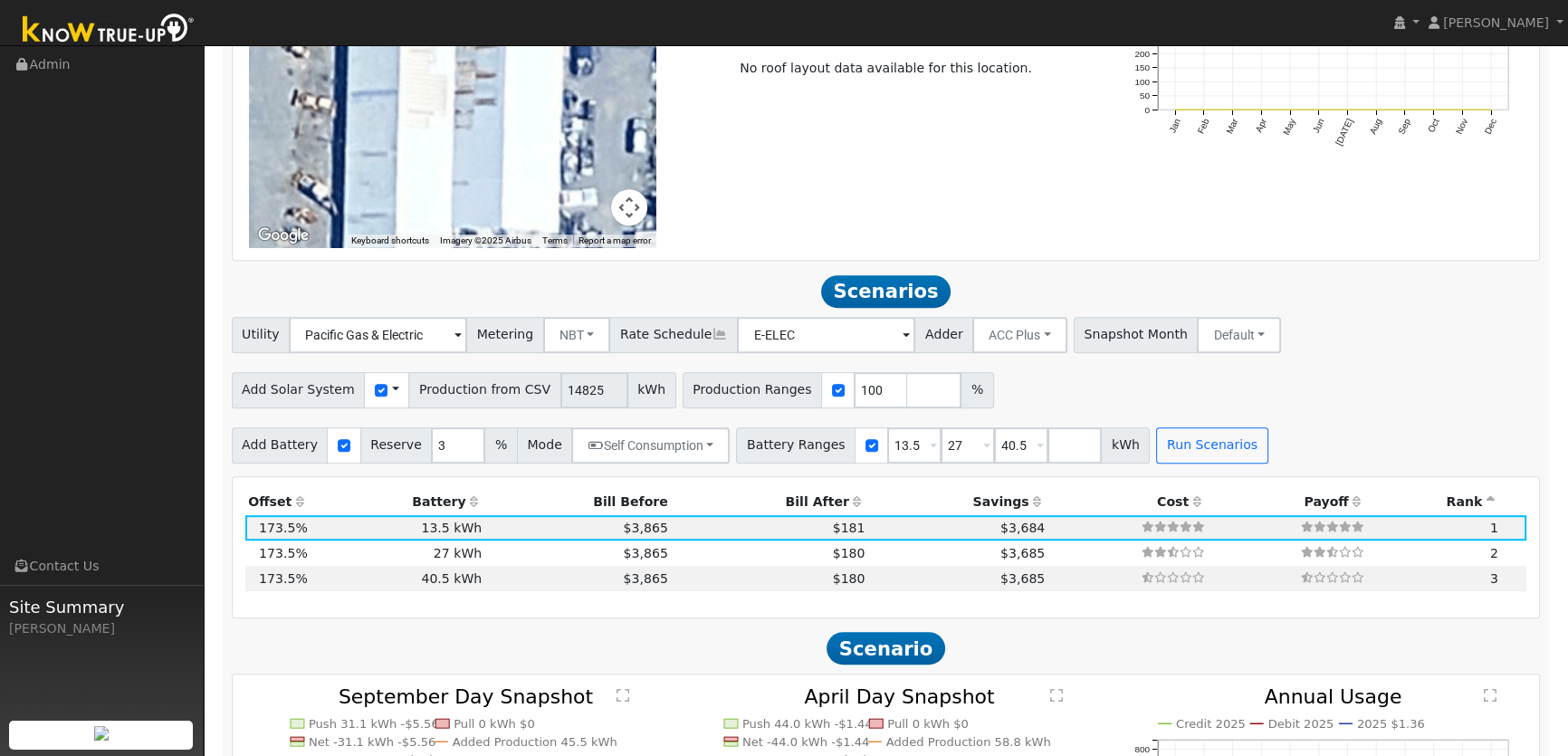
click at [392, 389] on span at bounding box center [396, 390] width 8 height 19
click at [404, 424] on link "Use CSV Data" at bounding box center [441, 422] width 125 height 25
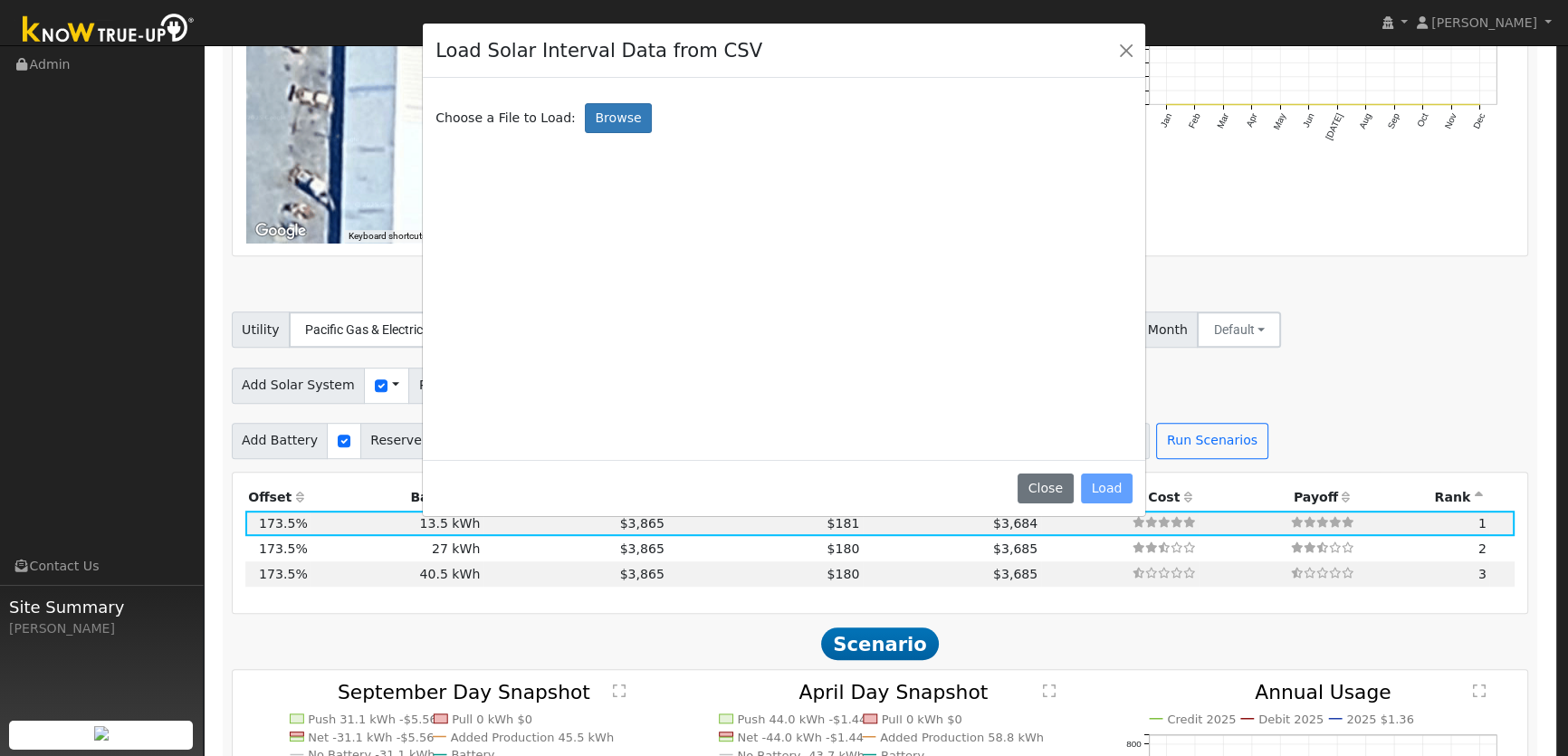
scroll to position [1322, 0]
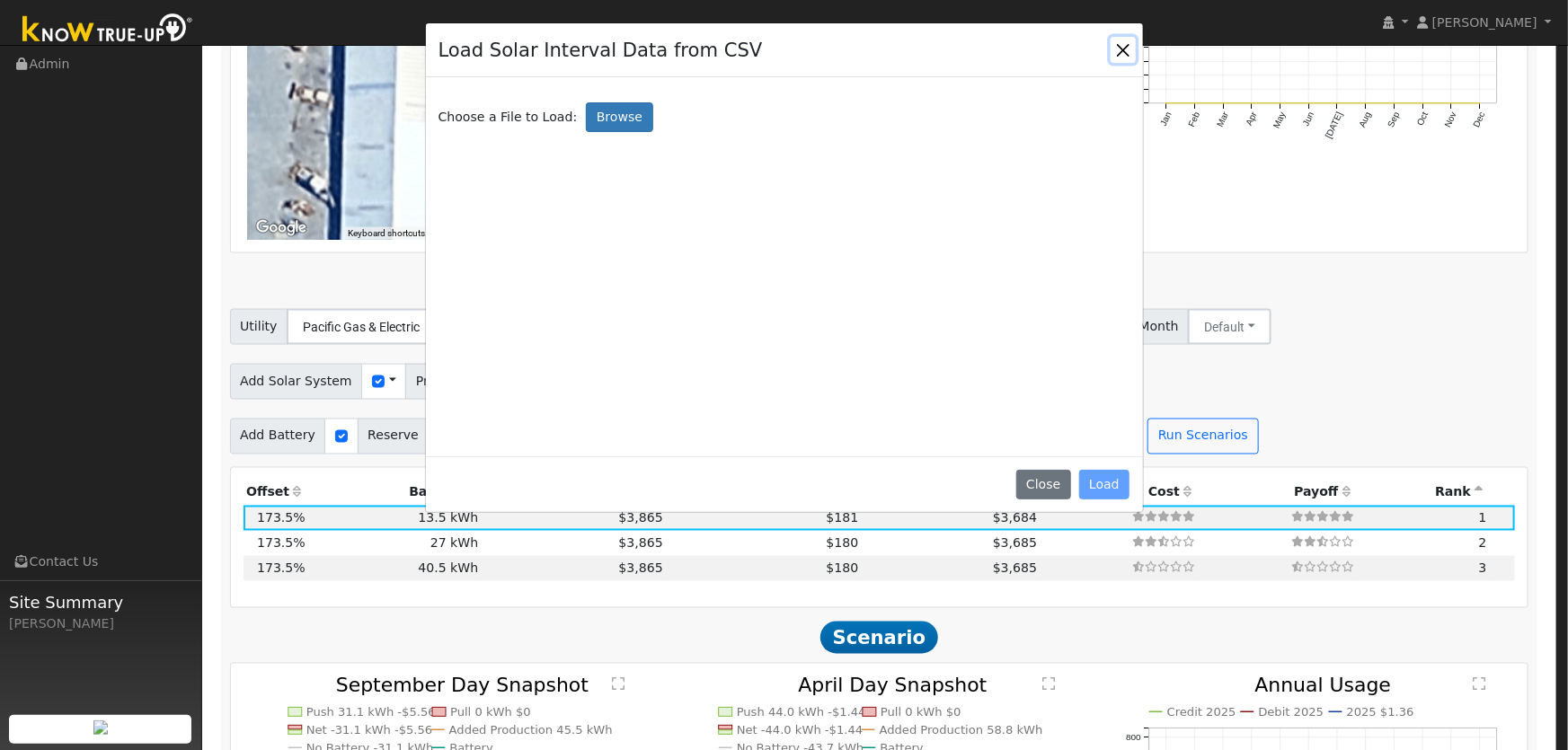
click at [1129, 45] on button "Close" at bounding box center [1122, 49] width 25 height 25
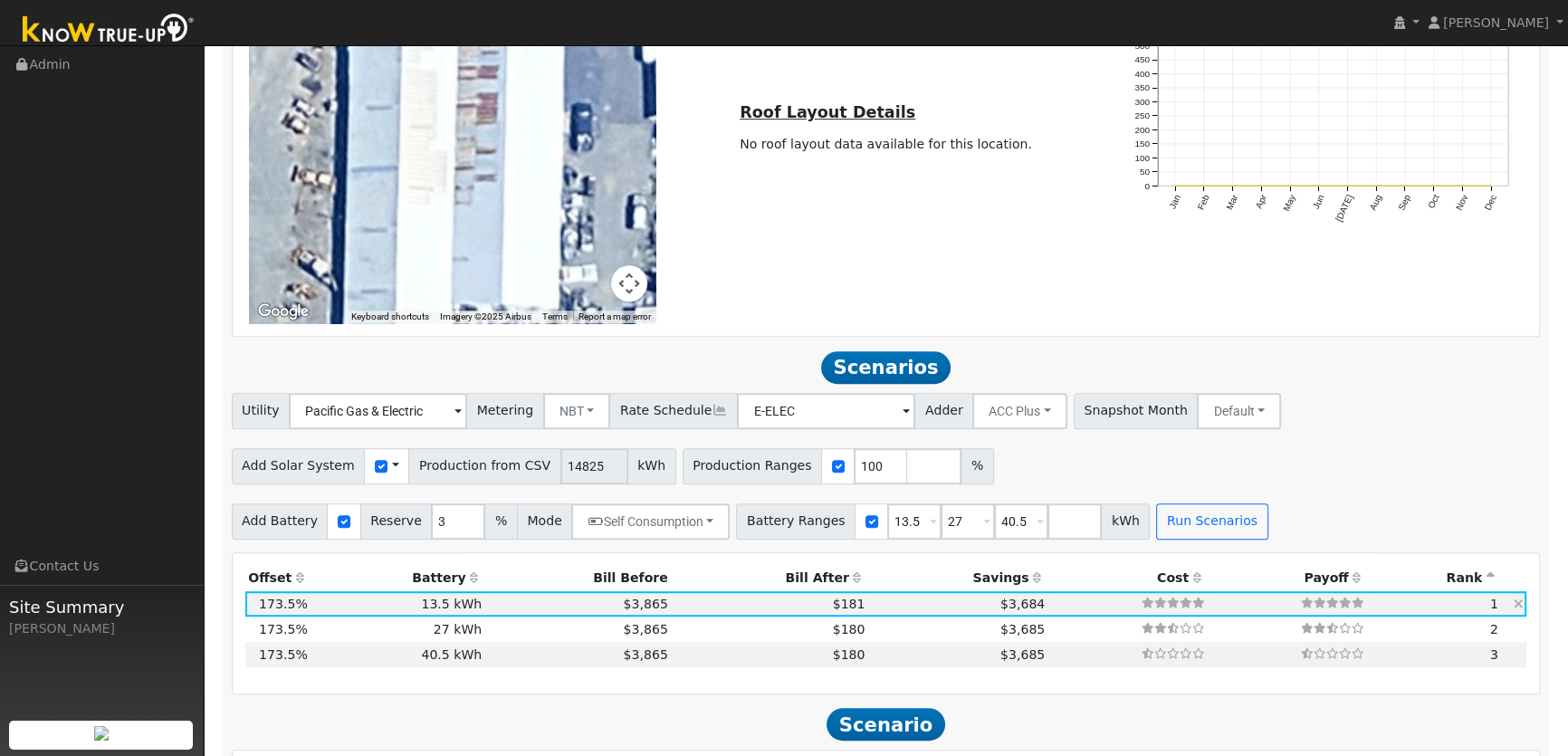
scroll to position [1400, 0]
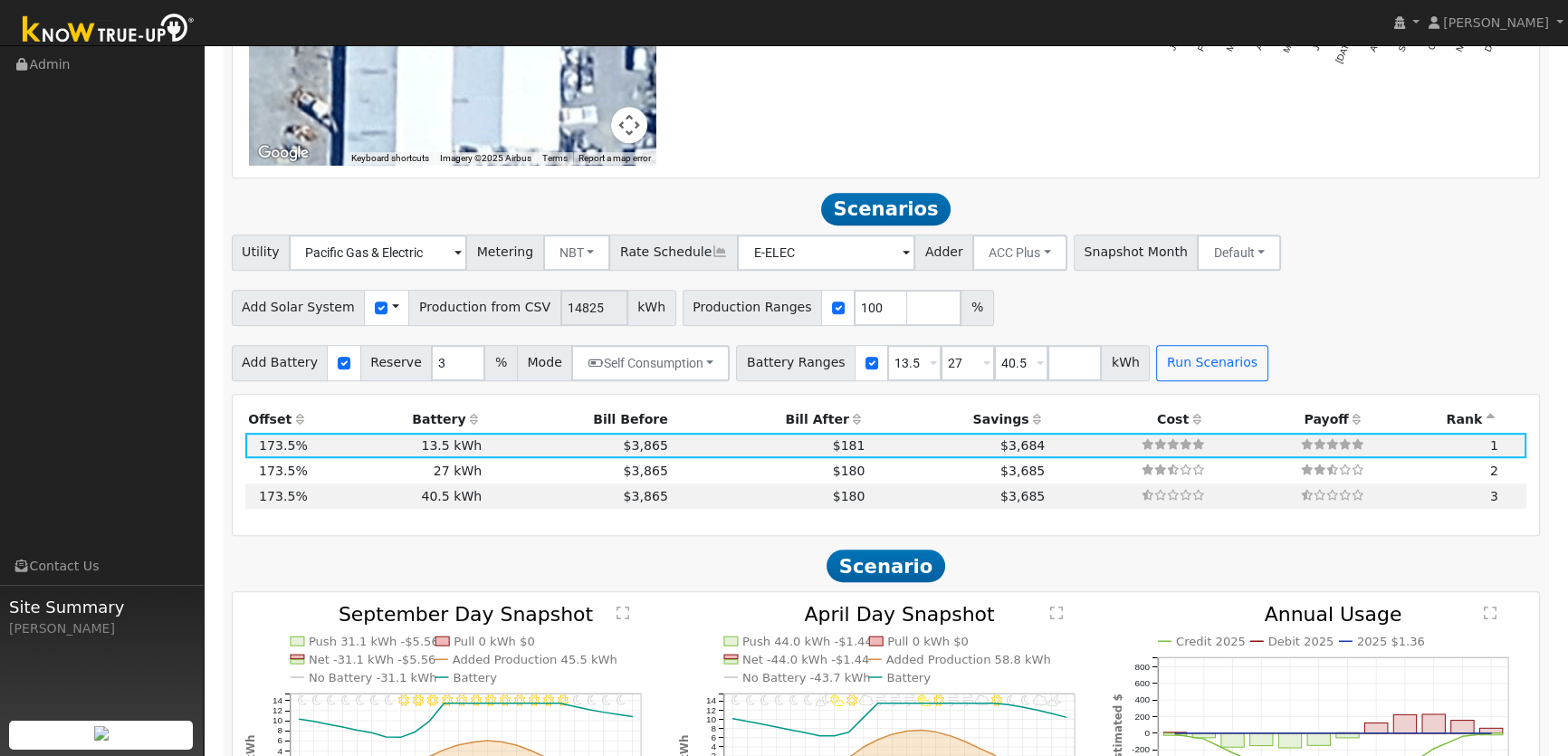
click at [392, 310] on span at bounding box center [396, 308] width 8 height 19
click at [409, 346] on link "Use CSV Data" at bounding box center [441, 339] width 125 height 25
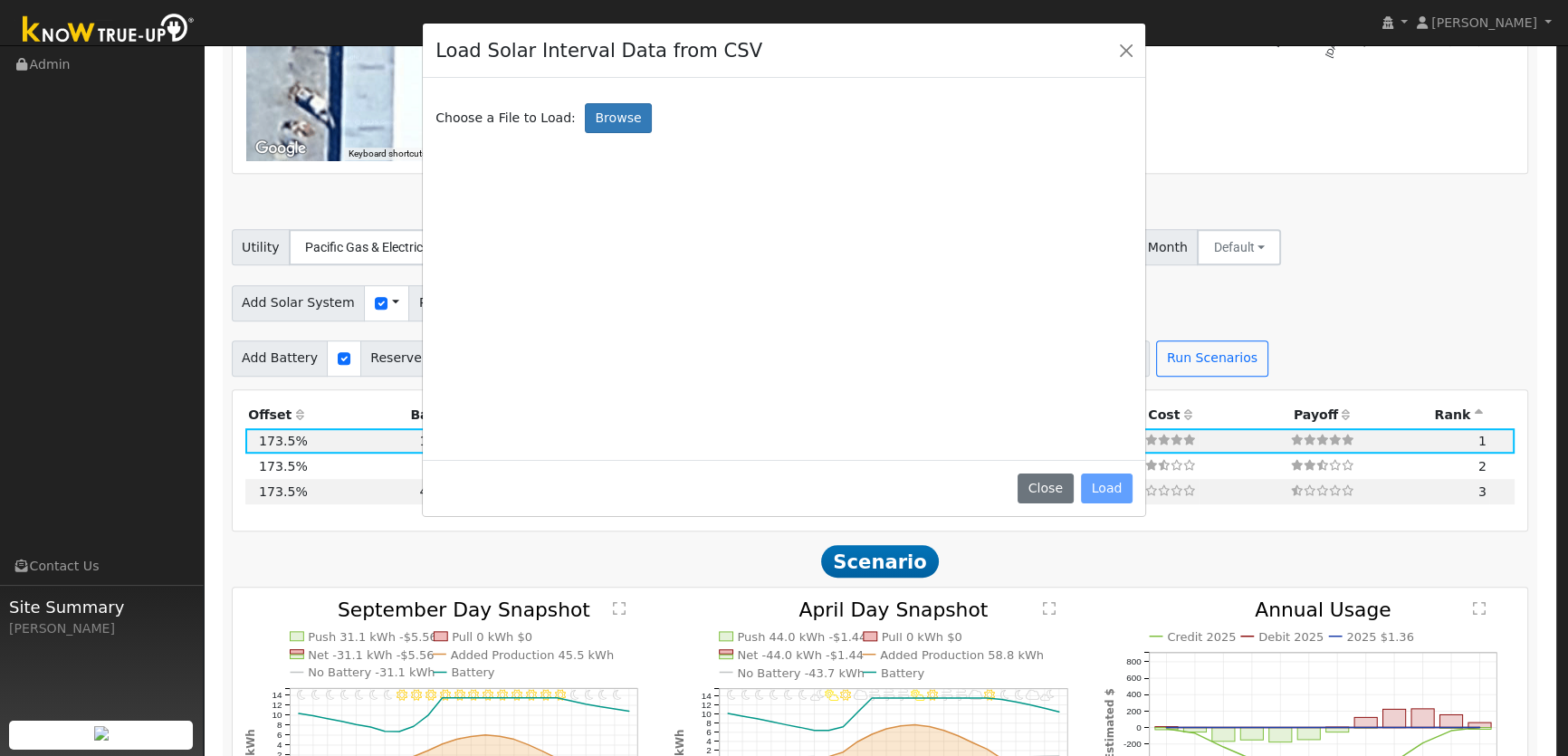
scroll to position [1404, 0]
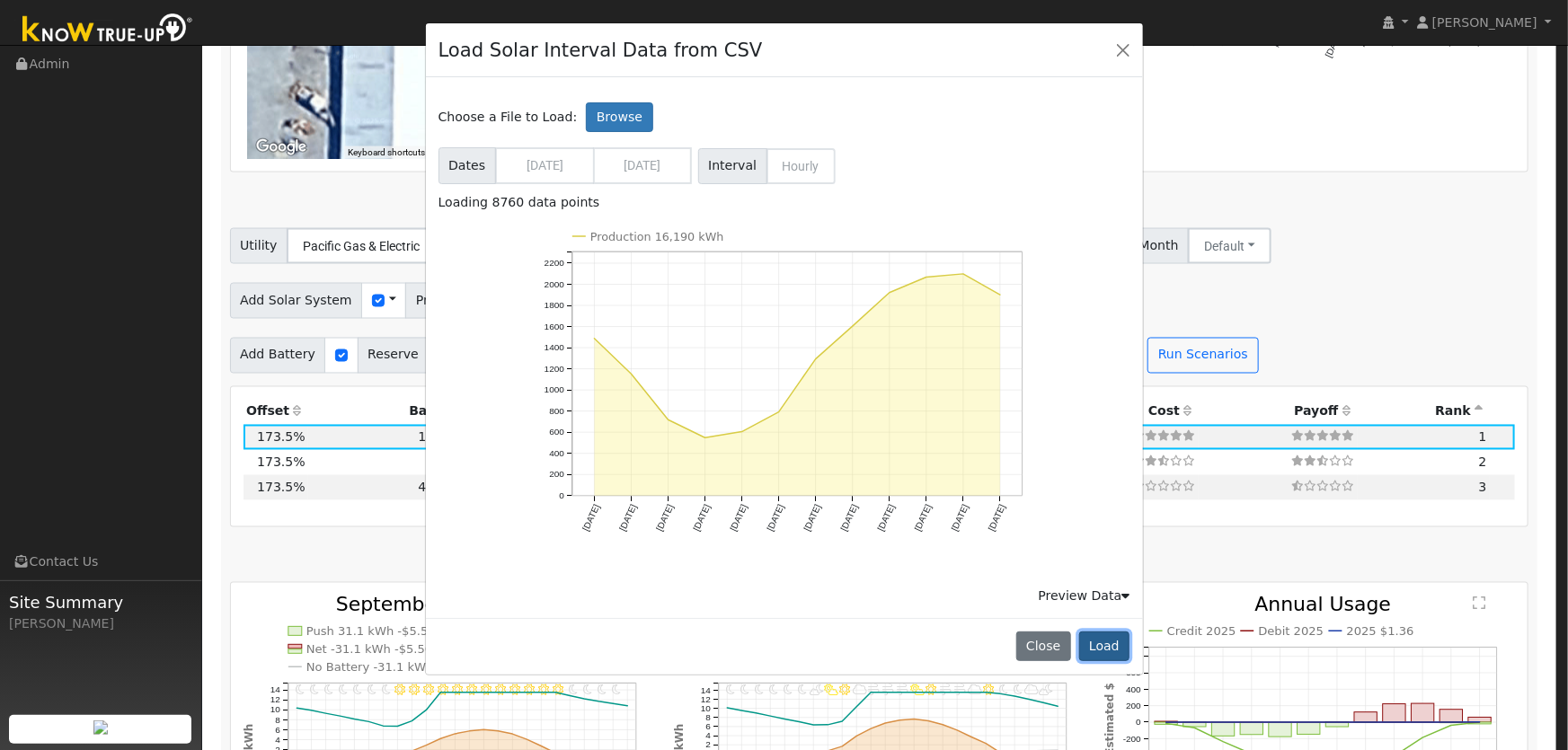
click at [1096, 640] on button "Load" at bounding box center [1105, 647] width 51 height 31
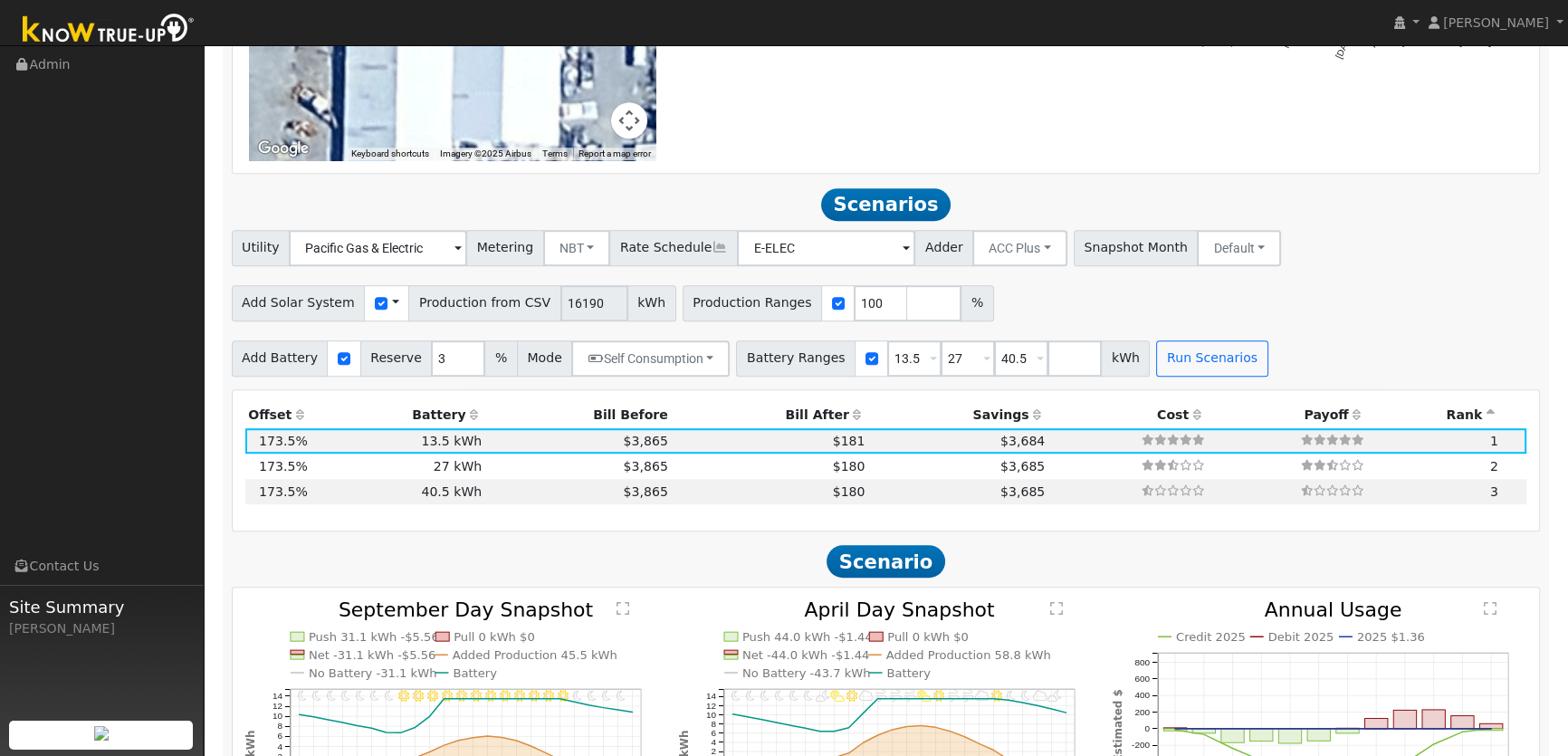
click at [1077, 317] on div "Add Solar System Use CSV Data Production from CSV 16190 kWh Production Ranges 1…" at bounding box center [886, 300] width 1316 height 42
click at [392, 303] on span at bounding box center [396, 303] width 8 height 19
click at [423, 337] on link "Use CSV Data" at bounding box center [441, 335] width 125 height 25
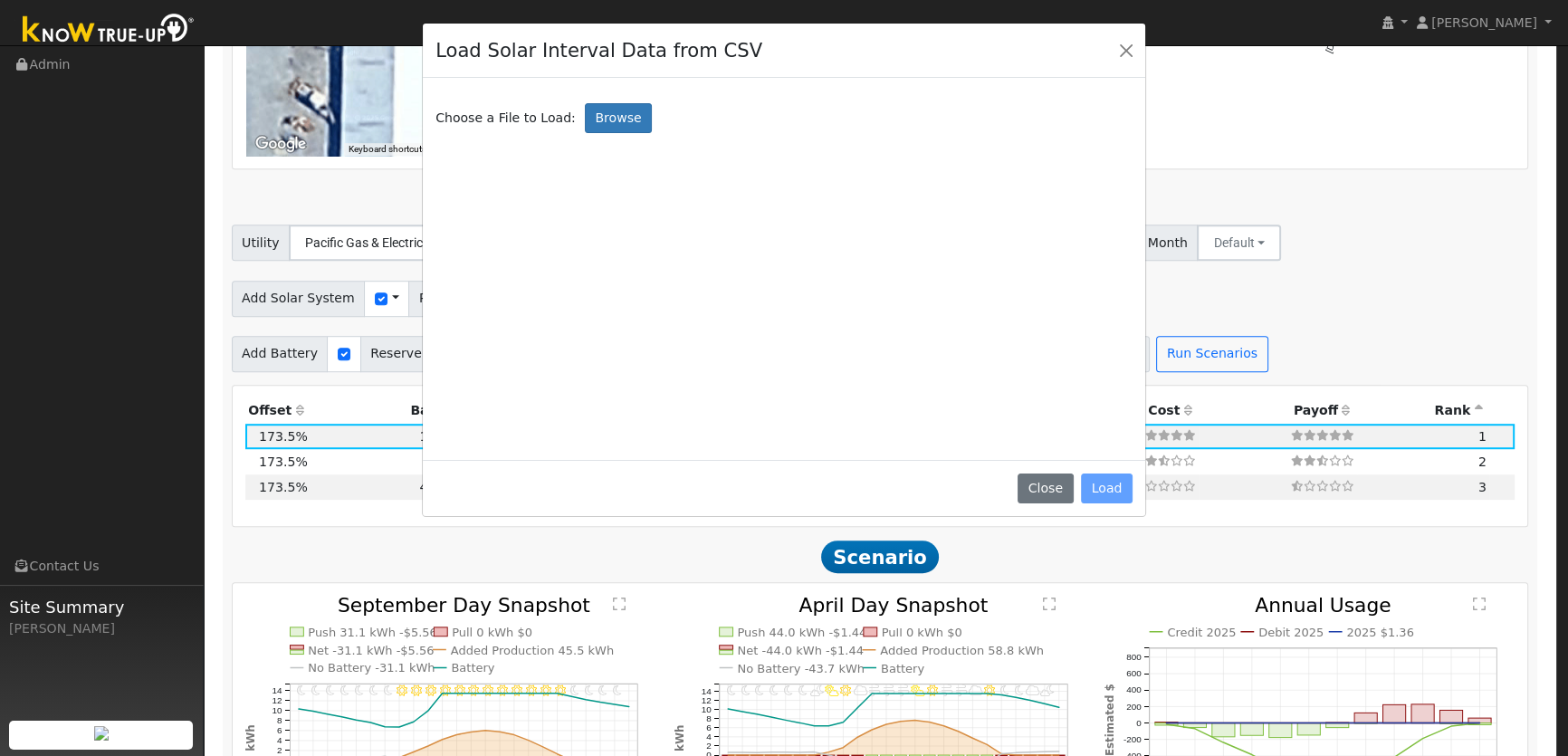
scroll to position [1409, 0]
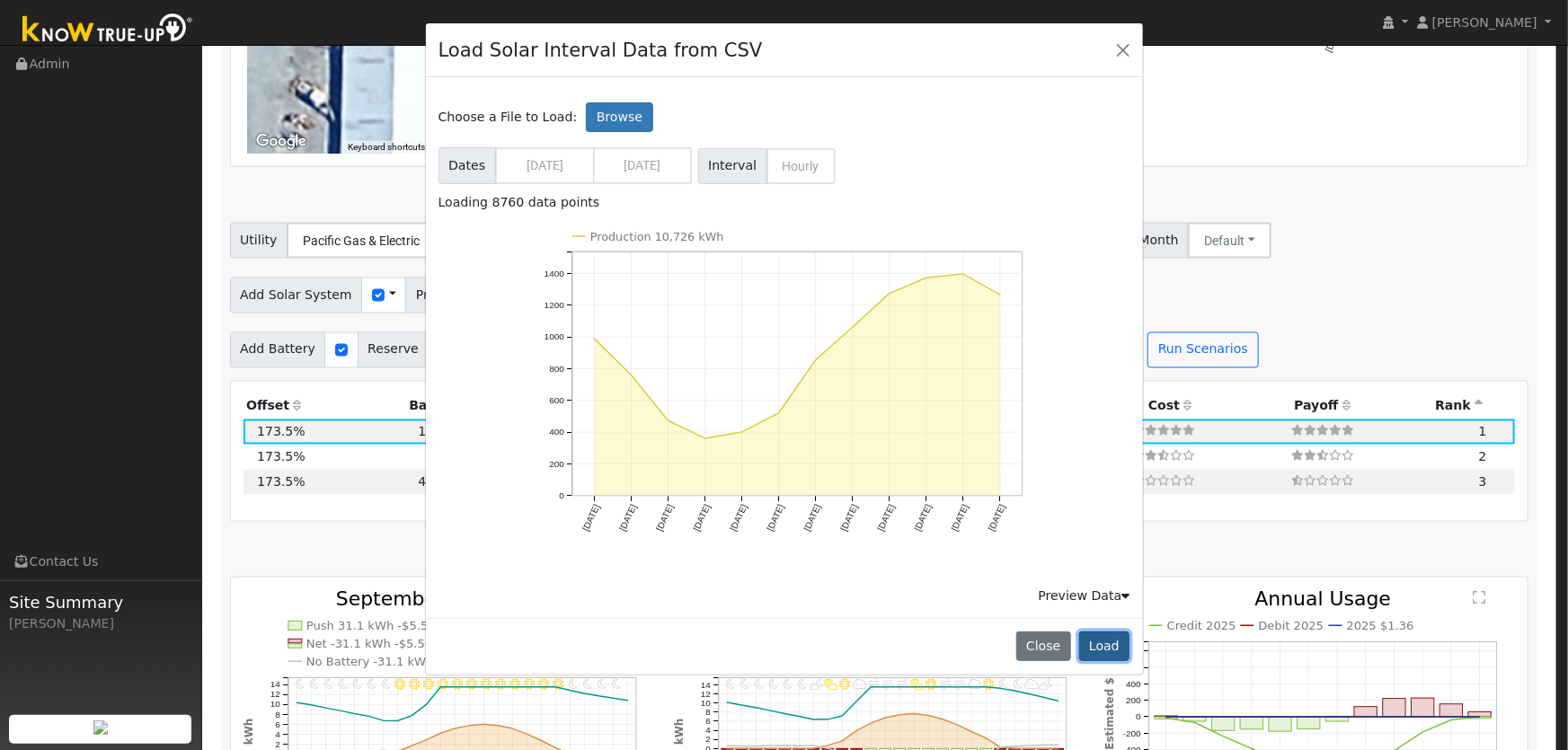
click at [1094, 639] on button "Load" at bounding box center [1105, 647] width 51 height 31
type input "10726"
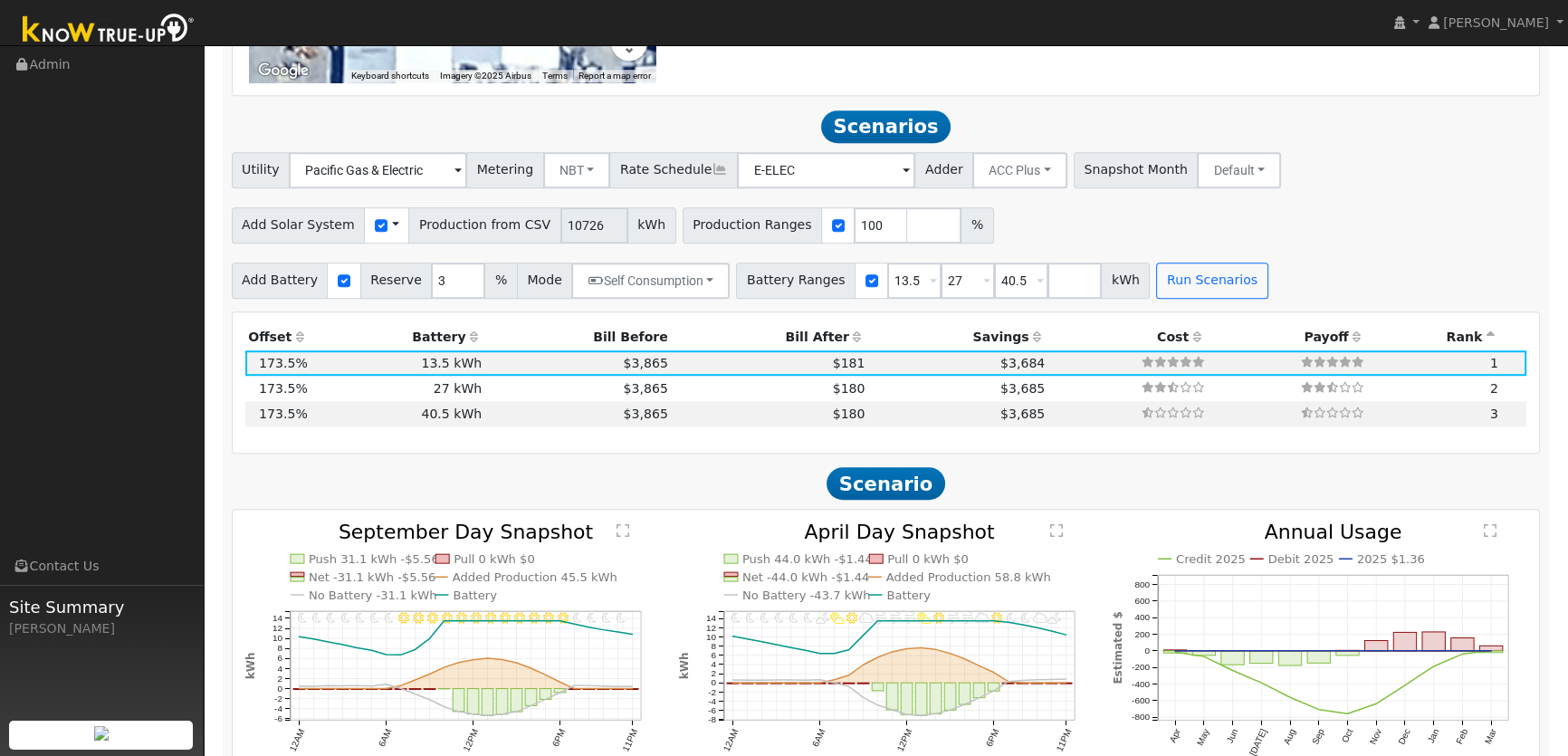
scroll to position [1400, 0]
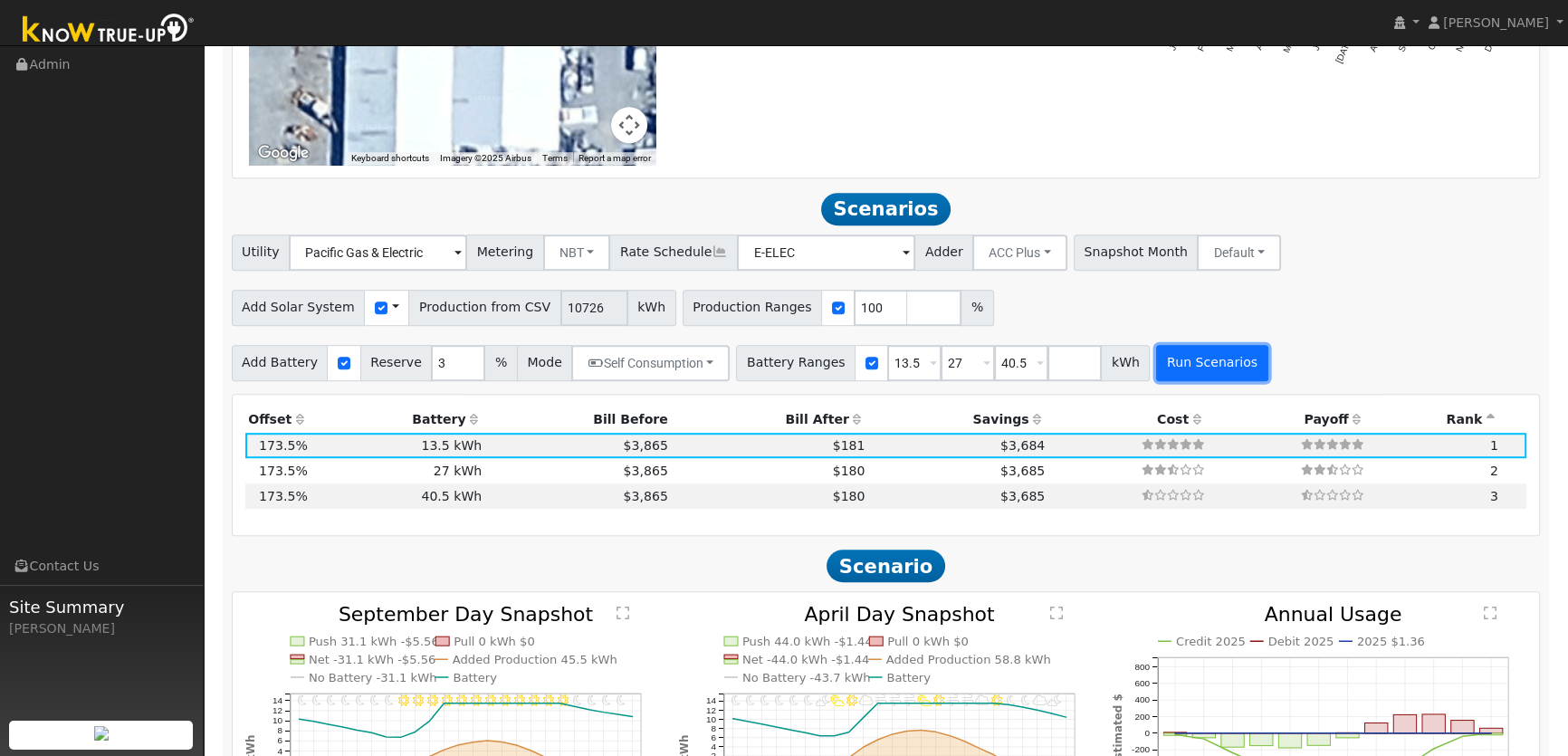
click at [1190, 366] on button "Run Scenarios" at bounding box center [1212, 363] width 111 height 36
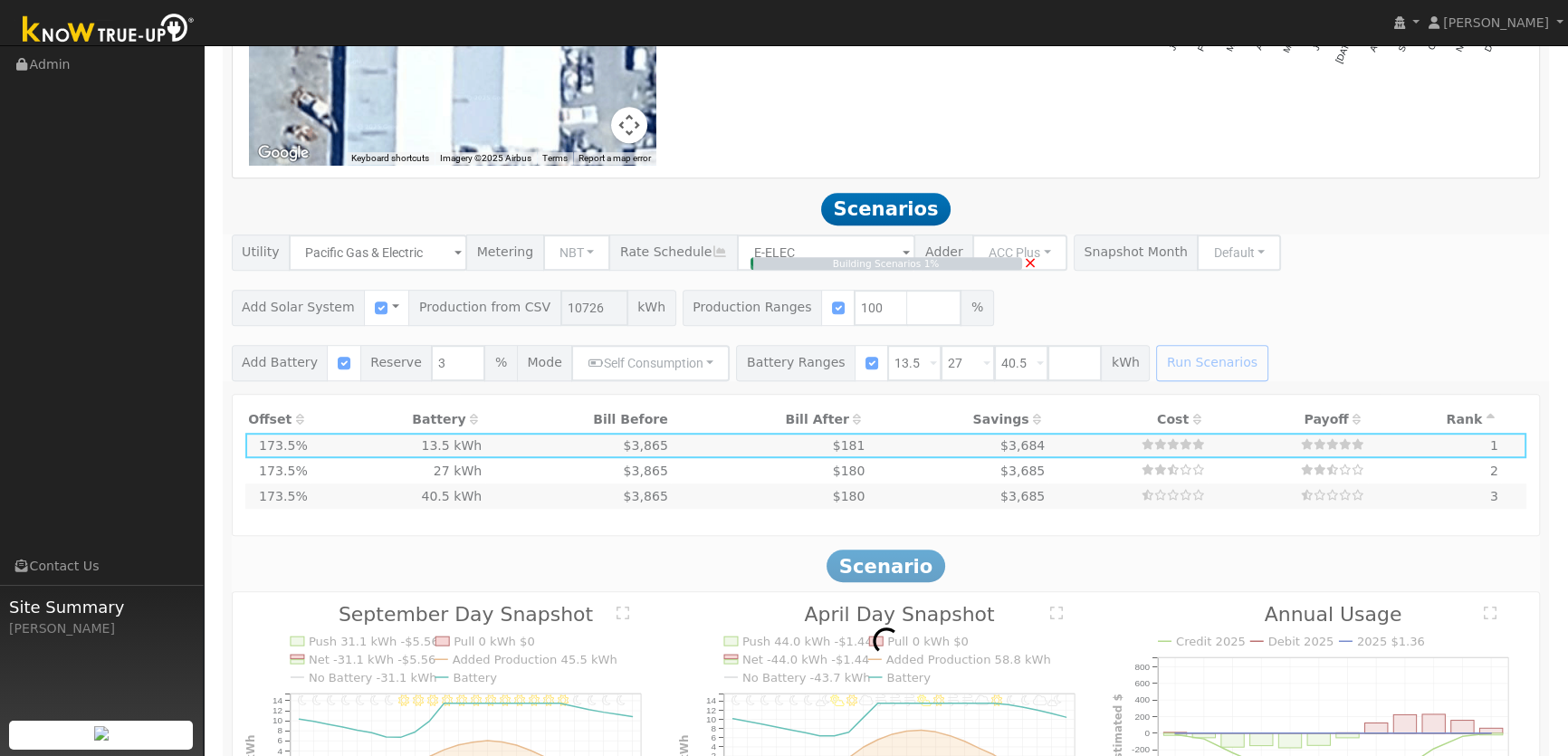
type input "$25,027"
type input "$12,368"
type input "7.2"
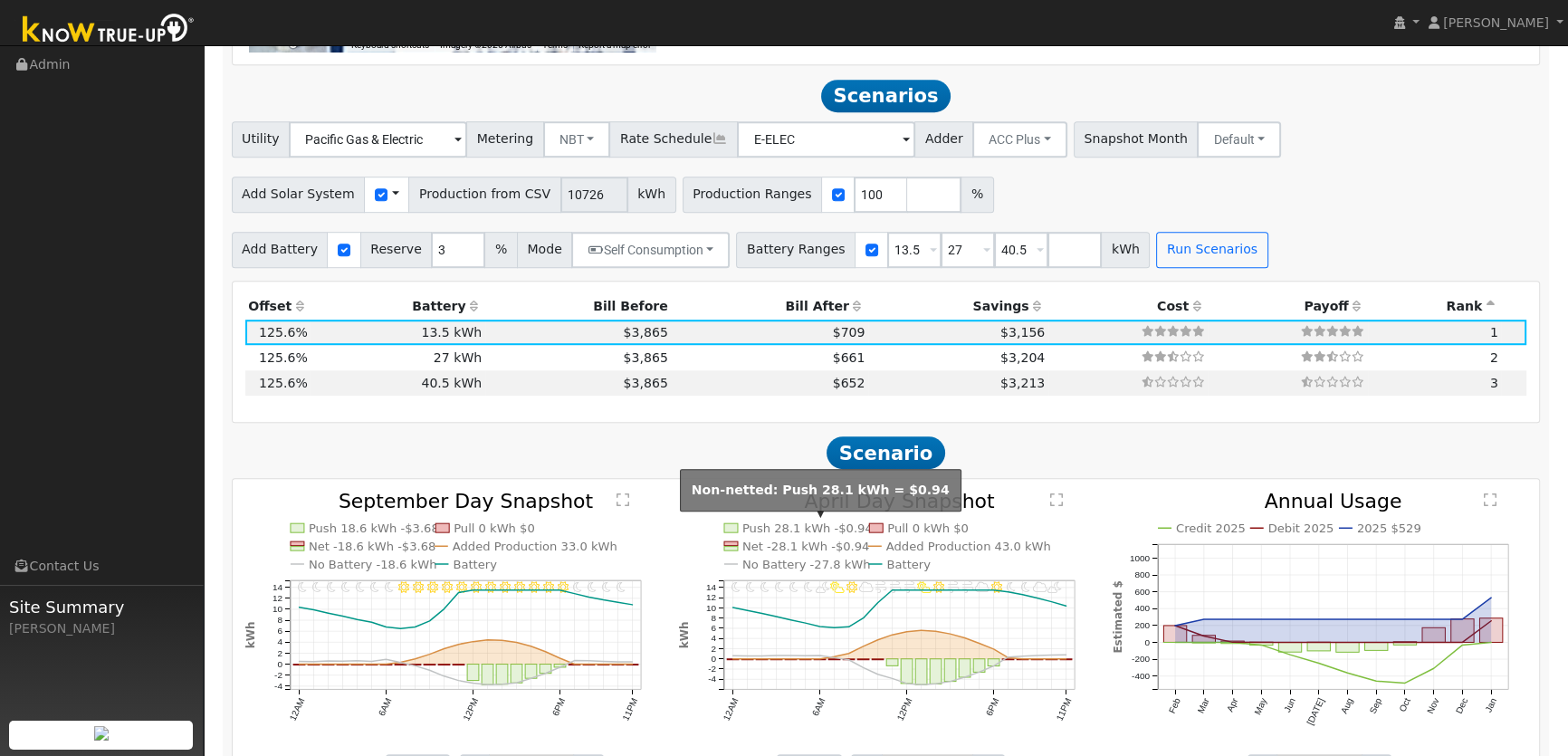
scroll to position [1537, 0]
